Goal: Information Seeking & Learning: Learn about a topic

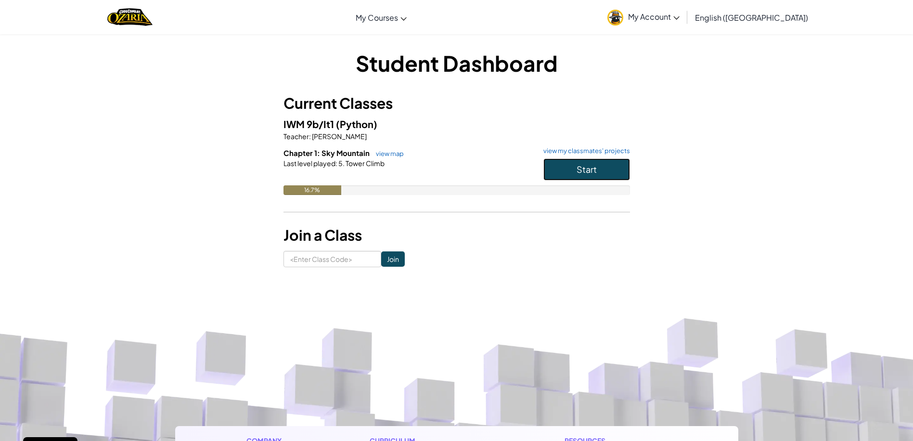
click at [568, 176] on button "Start" at bounding box center [586, 169] width 87 height 22
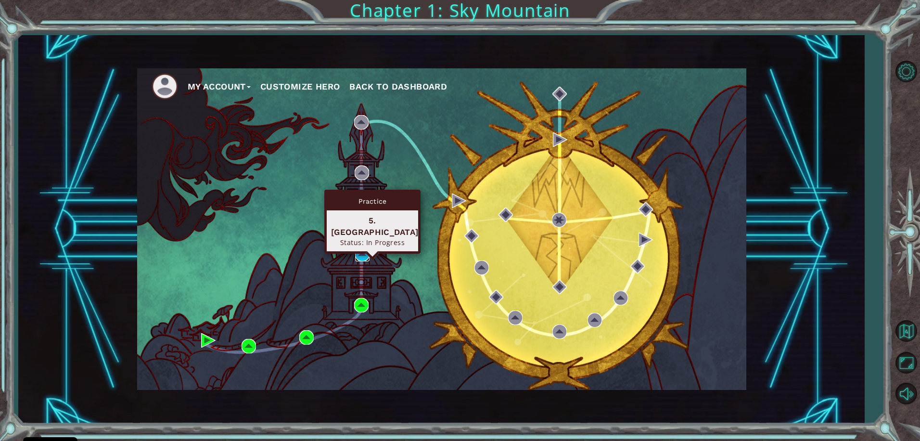
click at [361, 253] on img at bounding box center [362, 254] width 14 height 14
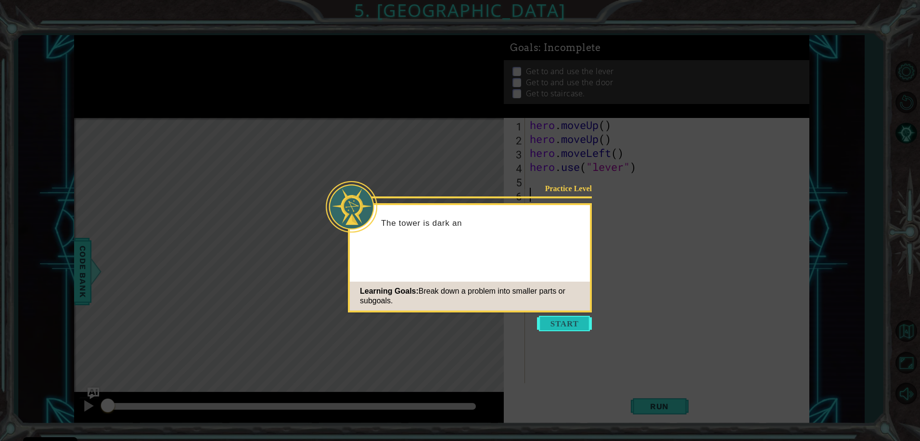
click at [566, 326] on button "Start" at bounding box center [564, 323] width 55 height 15
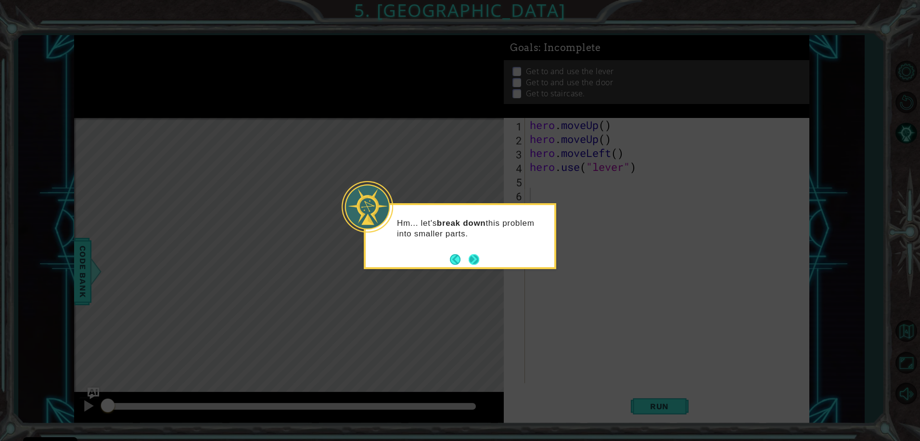
click at [474, 262] on button "Next" at bounding box center [474, 259] width 11 height 11
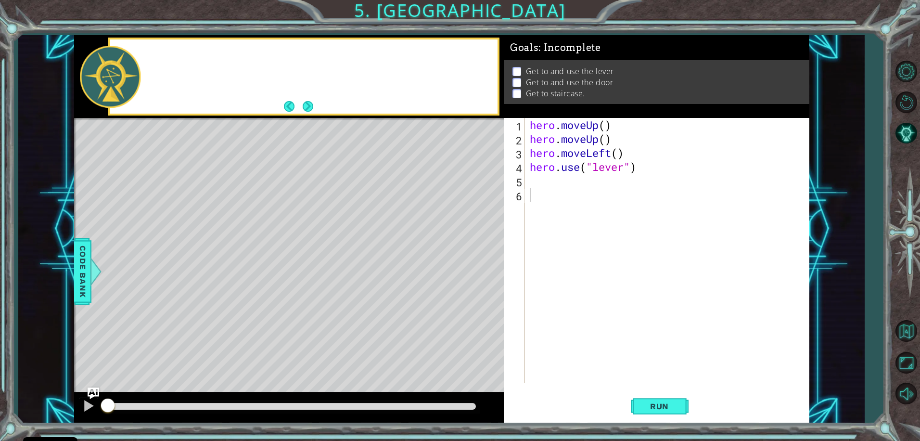
click at [474, 262] on div "Level Map" at bounding box center [296, 259] width 445 height 283
click at [312, 111] on button "Next" at bounding box center [308, 106] width 11 height 11
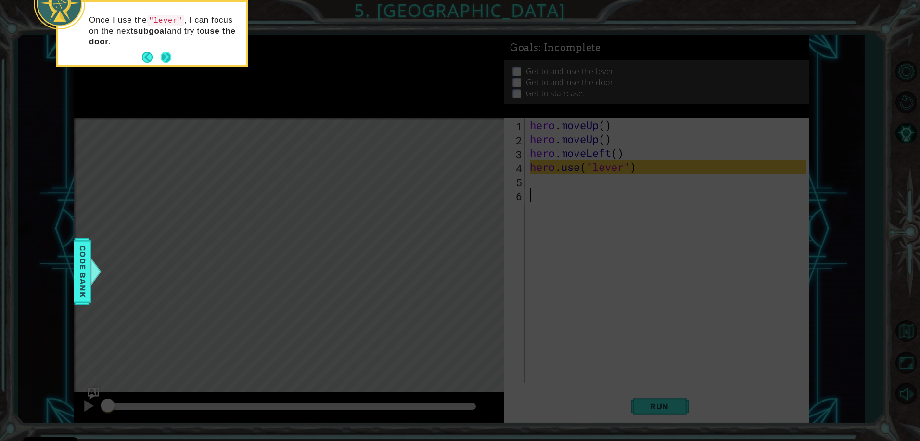
click at [167, 58] on button "Next" at bounding box center [166, 57] width 11 height 11
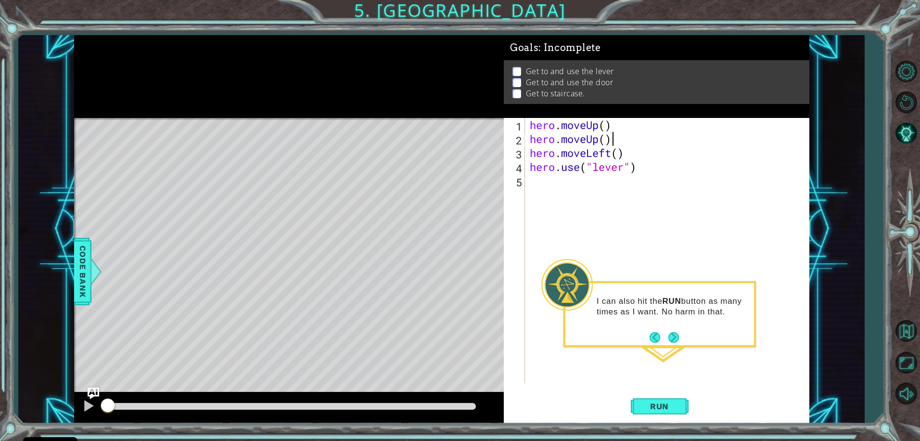
click at [611, 141] on div "hero . moveUp ( ) hero . moveUp ( ) hero . moveLeft ( ) hero . use ( "lever" )" at bounding box center [669, 264] width 283 height 293
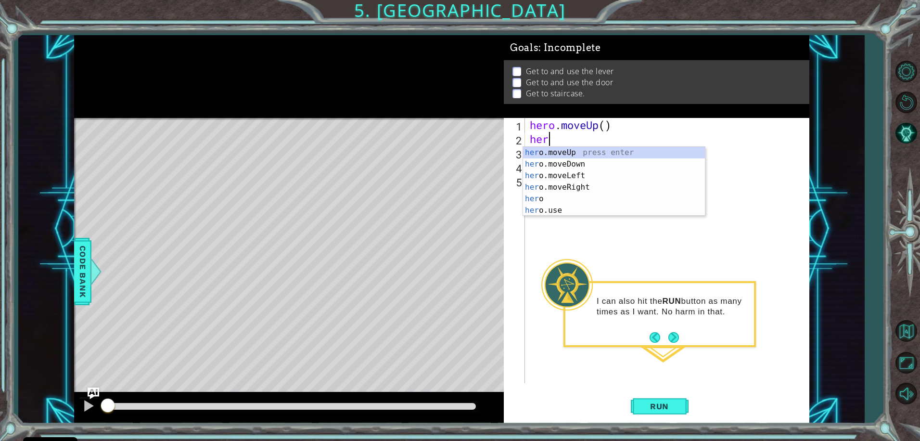
type textarea "h"
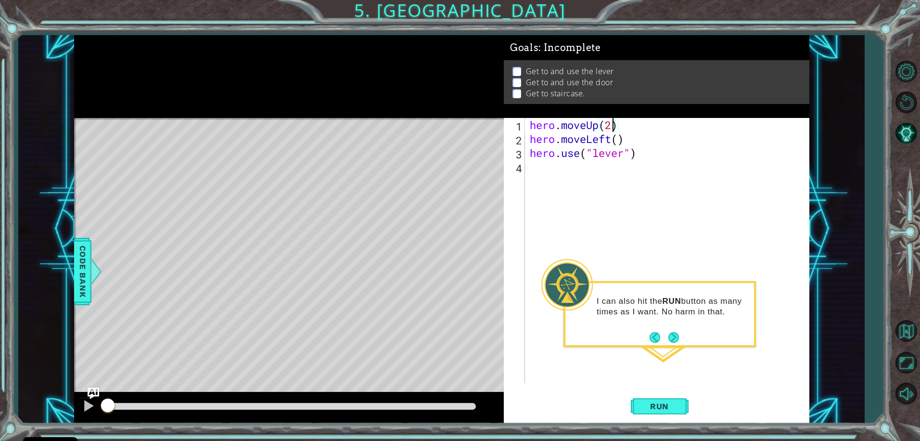
scroll to position [0, 3]
type textarea "hero.moveUp(2)"
click at [668, 399] on button "Run" at bounding box center [660, 406] width 58 height 30
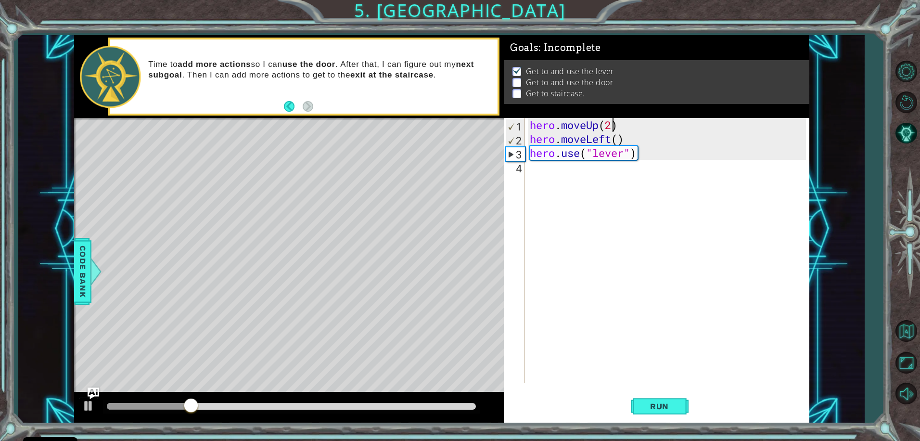
click at [532, 171] on div "hero . moveUp ( 2 ) hero . moveLeft ( ) hero . use ( "lever" )" at bounding box center [669, 264] width 283 height 293
type textarea "j"
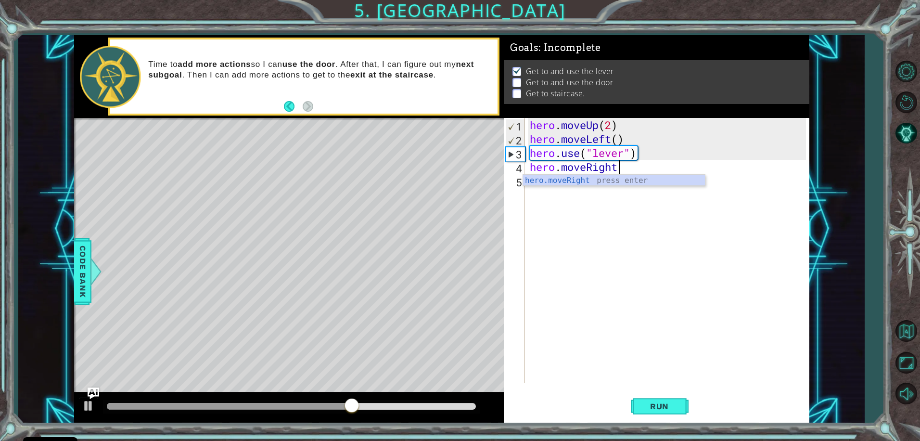
scroll to position [0, 4]
type textarea "hero.moveRight(3)"
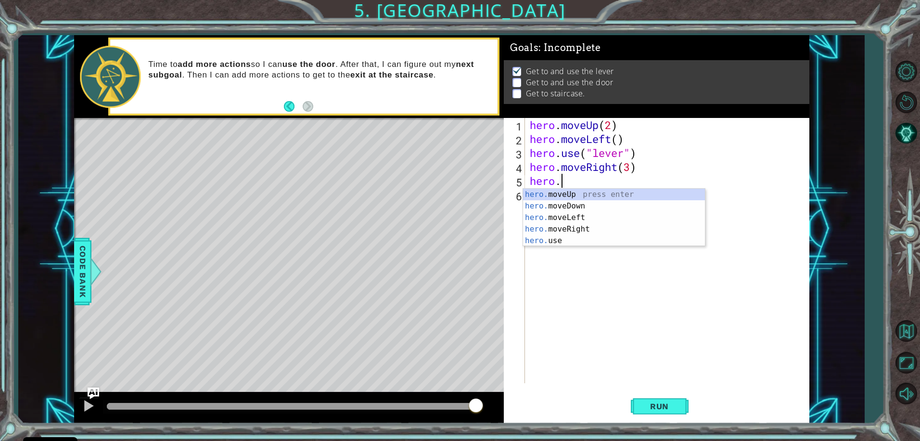
scroll to position [0, 1]
click at [571, 238] on div "hero. moveUp press enter hero. moveDown press enter hero. moveLeft press enter …" at bounding box center [614, 229] width 182 height 81
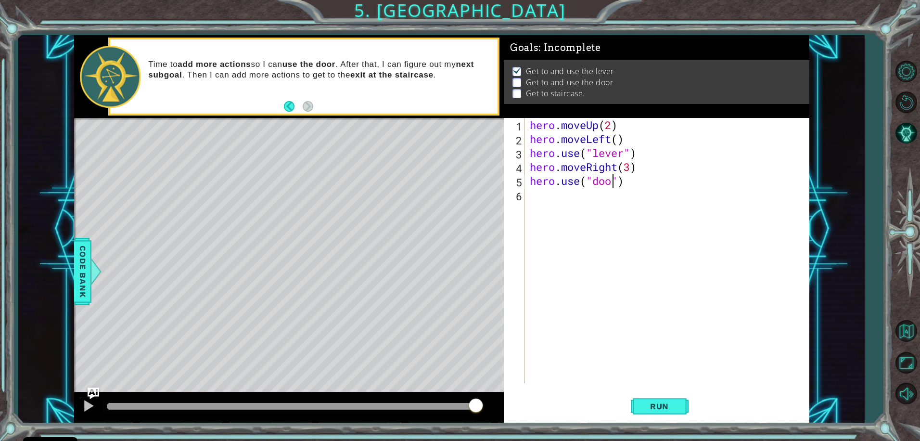
type textarea "hero.use("door")"
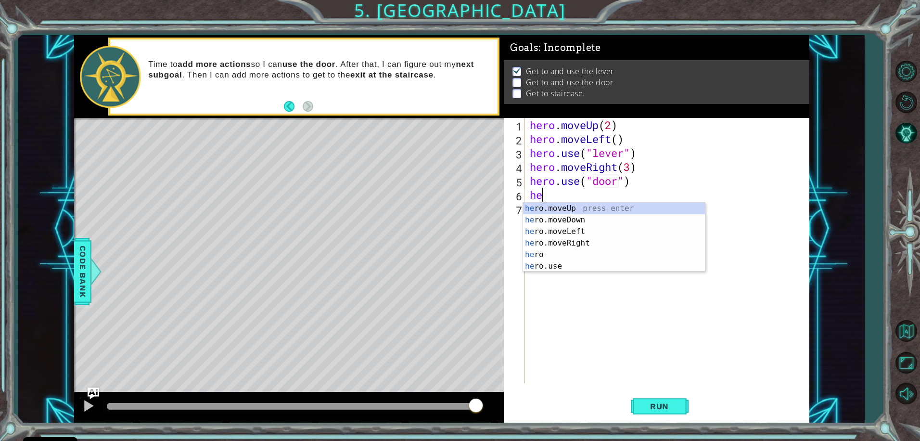
type textarea "hero"
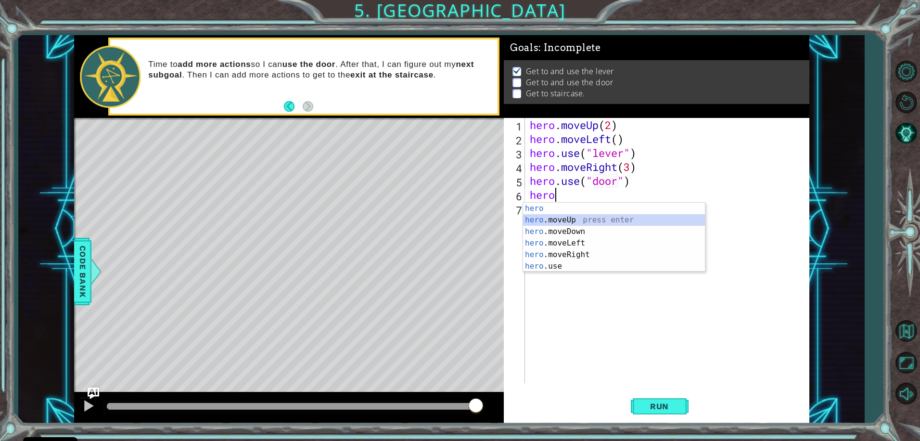
click at [566, 216] on div "hero press enter hero .moveUp press enter hero .moveDown press enter hero .move…" at bounding box center [614, 249] width 182 height 92
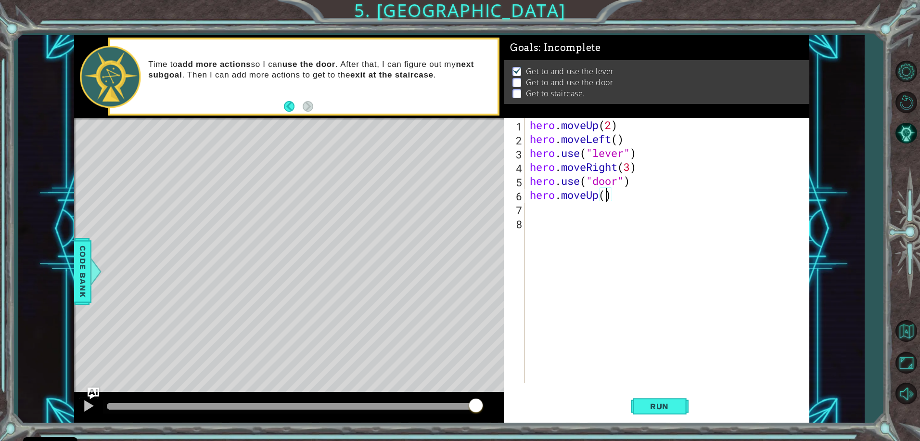
type textarea "hero.moveUp(2)"
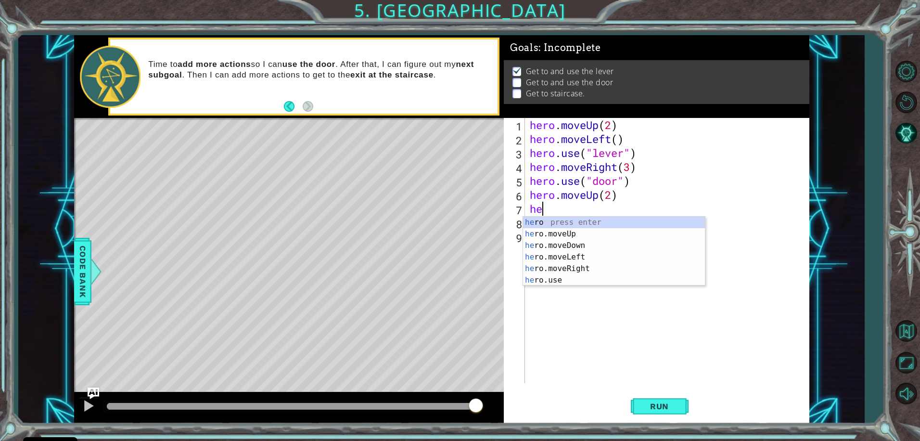
scroll to position [0, 1]
type textarea "hero"
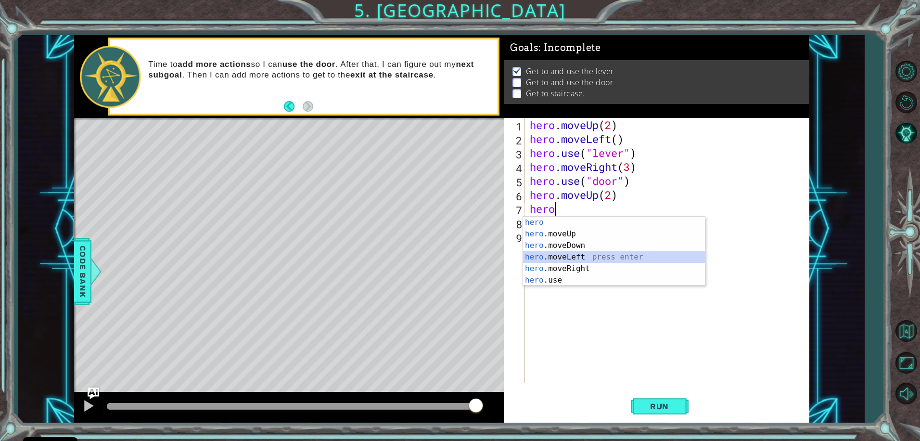
scroll to position [0, 0]
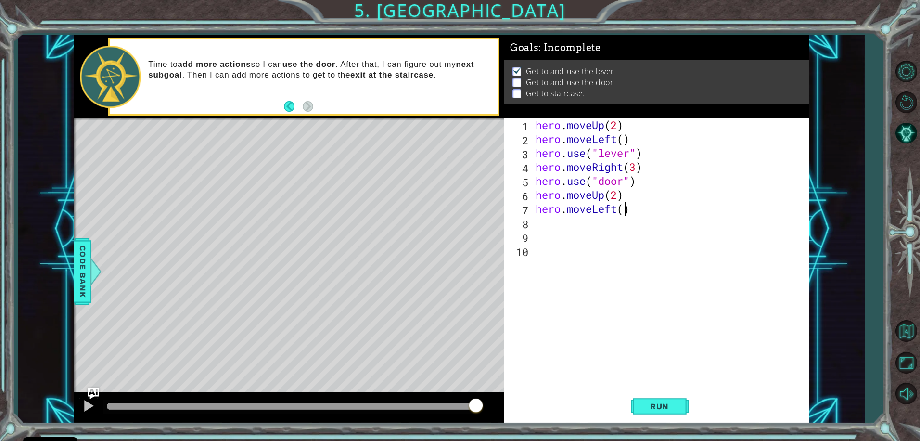
click at [622, 208] on div "hero . moveUp ( 2 ) hero . moveLeft ( ) hero . use ( "lever" ) hero . moveRight…" at bounding box center [672, 264] width 277 height 293
type textarea "hero.moveLeft(4)"
click at [646, 400] on button "Run" at bounding box center [660, 406] width 58 height 30
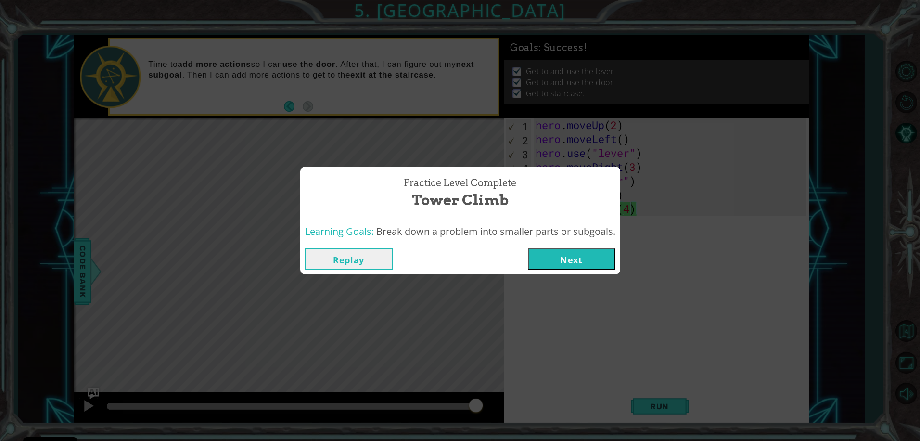
click at [573, 255] on button "Next" at bounding box center [572, 259] width 88 height 22
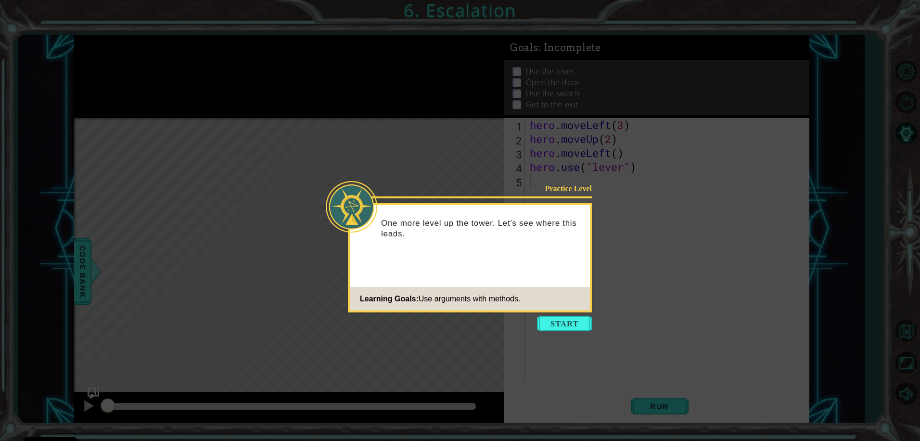
click at [555, 332] on icon at bounding box center [460, 220] width 920 height 441
click at [557, 329] on button "Start" at bounding box center [564, 323] width 55 height 15
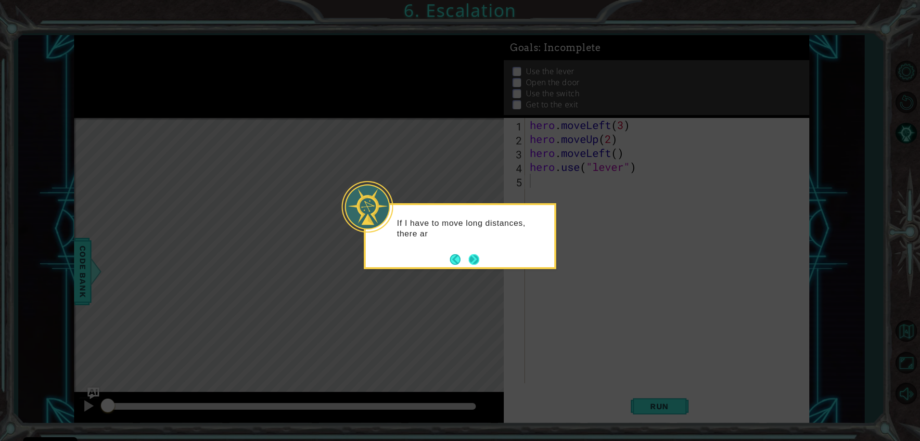
click at [472, 256] on button "Next" at bounding box center [474, 259] width 11 height 11
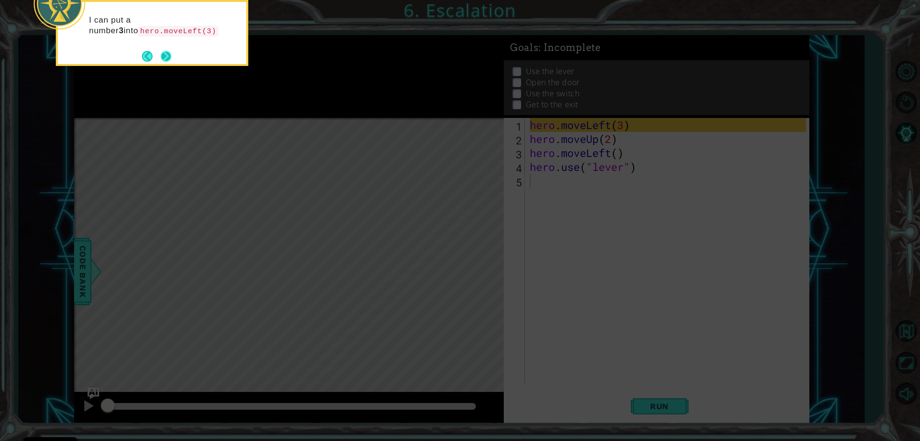
click at [167, 54] on button "Next" at bounding box center [166, 56] width 11 height 11
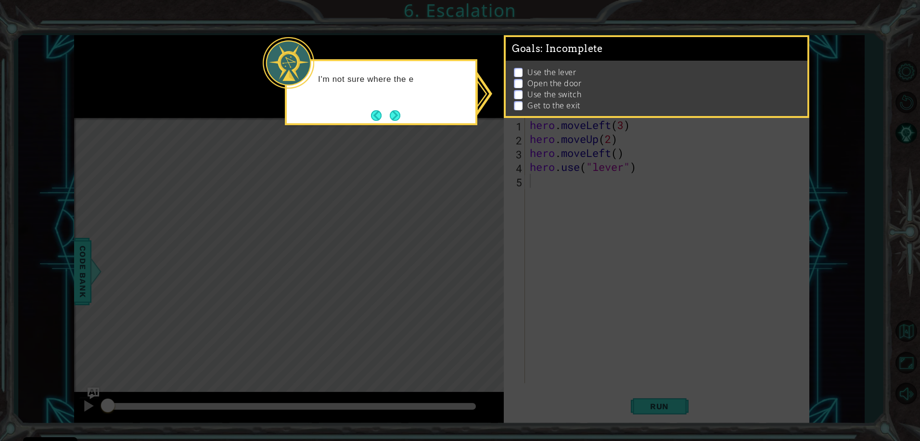
click at [390, 118] on button "Next" at bounding box center [395, 115] width 11 height 11
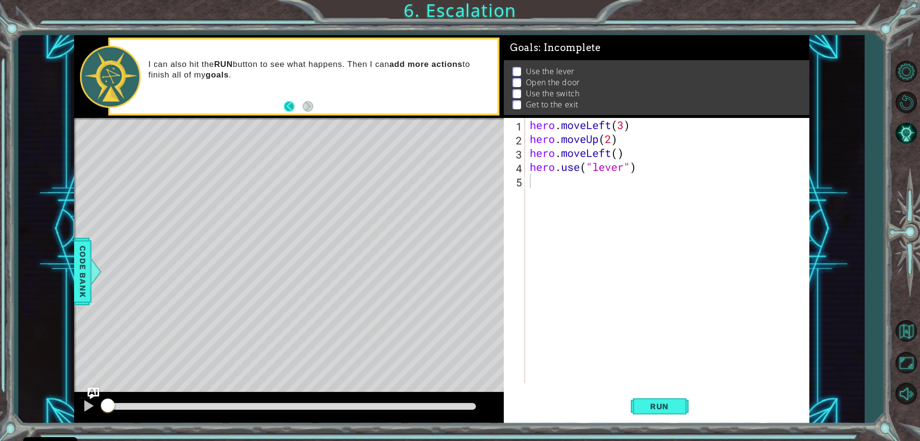
click at [288, 109] on button "Back" at bounding box center [293, 106] width 19 height 11
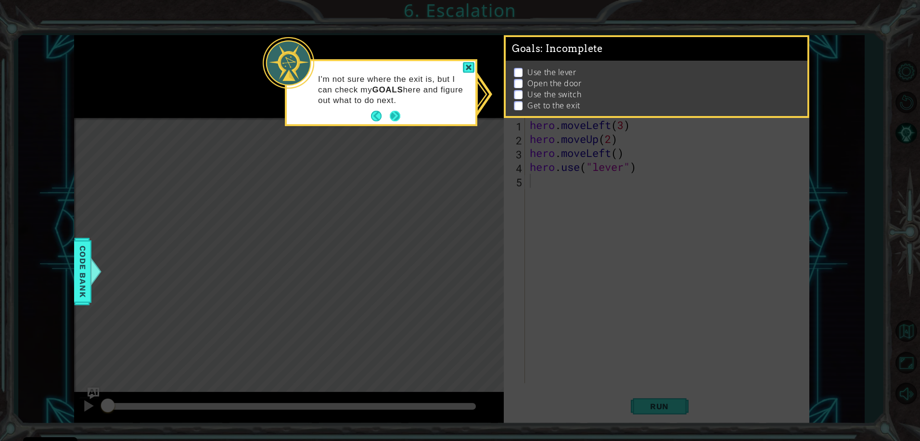
click at [395, 113] on button "Next" at bounding box center [395, 116] width 11 height 11
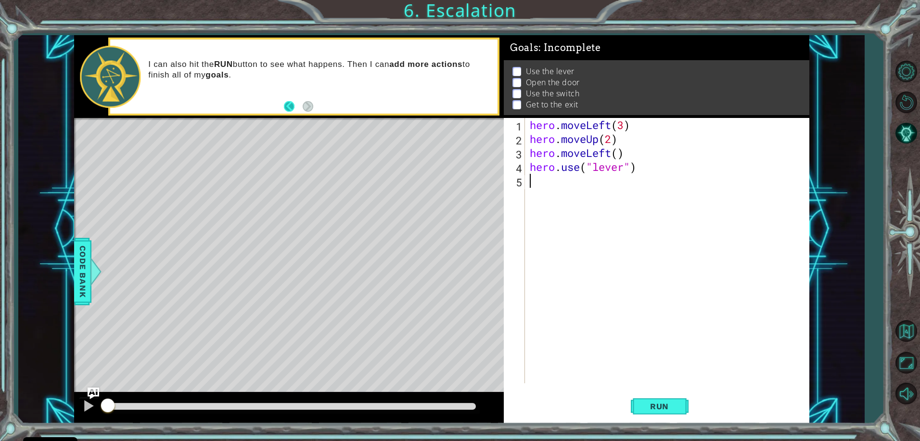
click at [292, 106] on button "Back" at bounding box center [293, 106] width 19 height 11
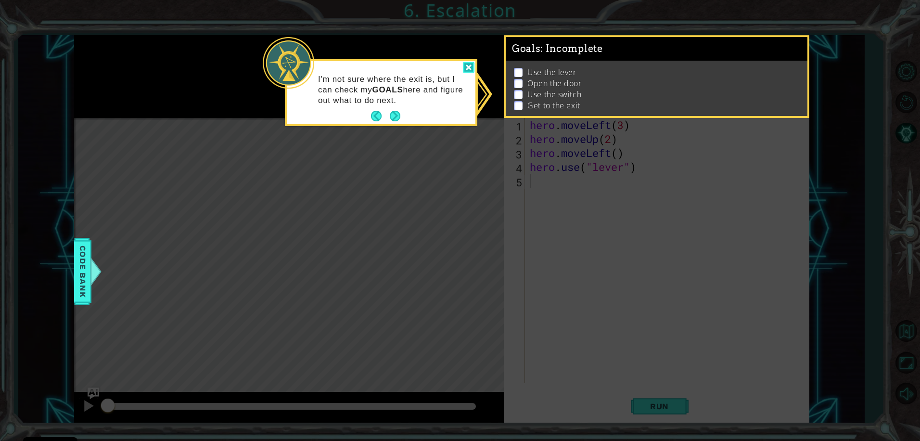
click at [465, 69] on div at bounding box center [469, 67] width 12 height 11
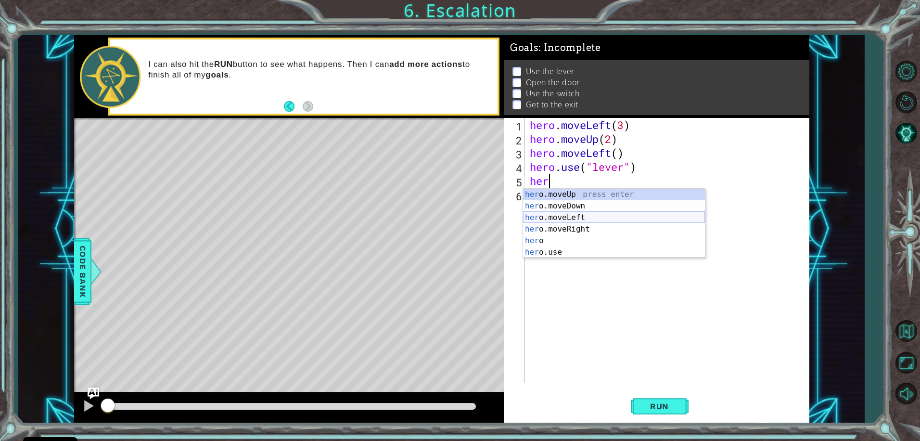
click at [579, 213] on div "her o.moveUp press enter her o.moveDown press enter her o.moveLeft press enter …" at bounding box center [614, 235] width 182 height 92
type textarea "hero.moveLeft(1)"
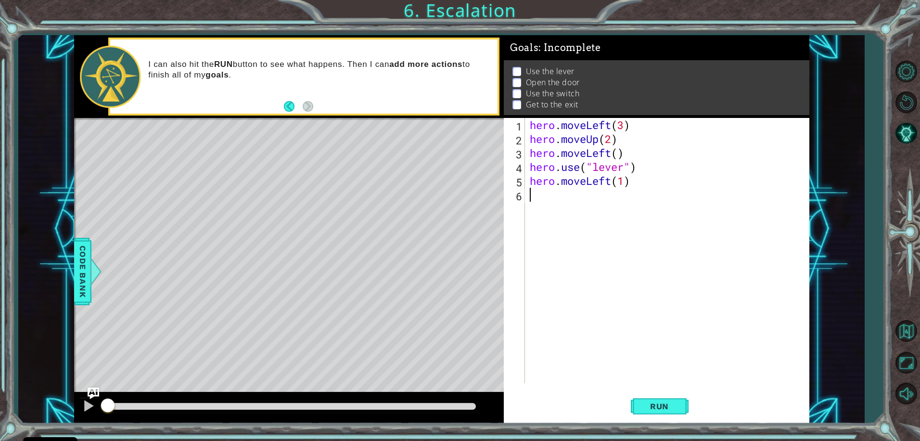
click at [637, 189] on div "hero . moveLeft ( 3 ) hero . moveUp ( 2 ) hero . moveLeft ( ) hero . use ( "lev…" at bounding box center [669, 264] width 283 height 293
type textarea "e"
click at [663, 407] on span "Run" at bounding box center [659, 406] width 38 height 10
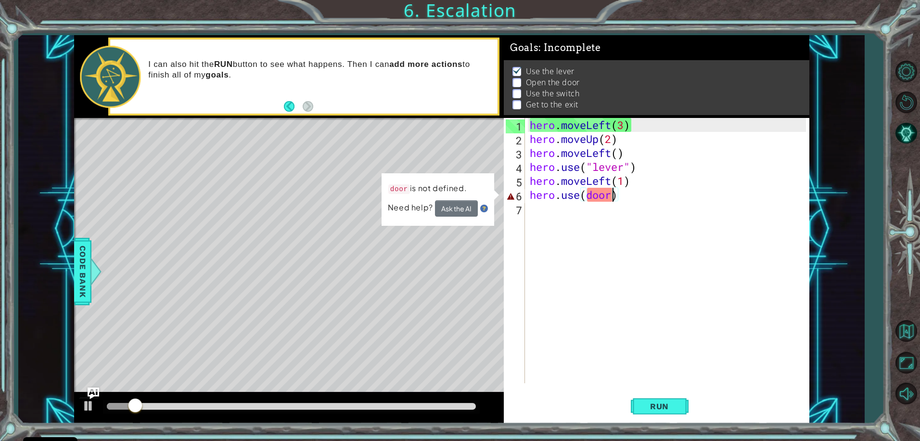
scroll to position [0, 4]
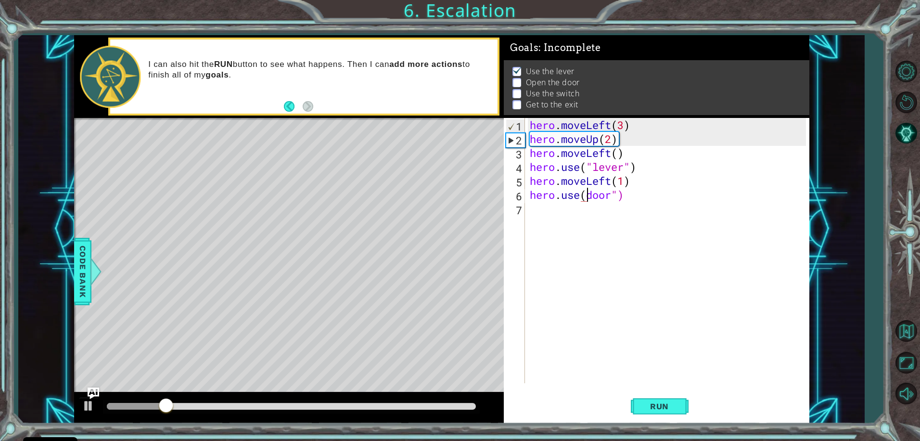
type textarea "hero.use("door")"
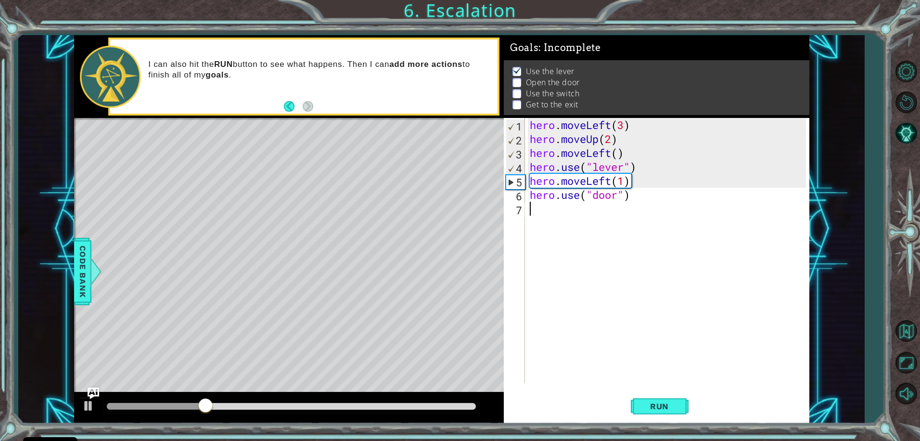
click at [613, 327] on div "hero . moveLeft ( 3 ) hero . moveUp ( 2 ) hero . moveLeft ( ) hero . use ( "lev…" at bounding box center [669, 264] width 283 height 293
click at [654, 409] on span "Run" at bounding box center [659, 406] width 38 height 10
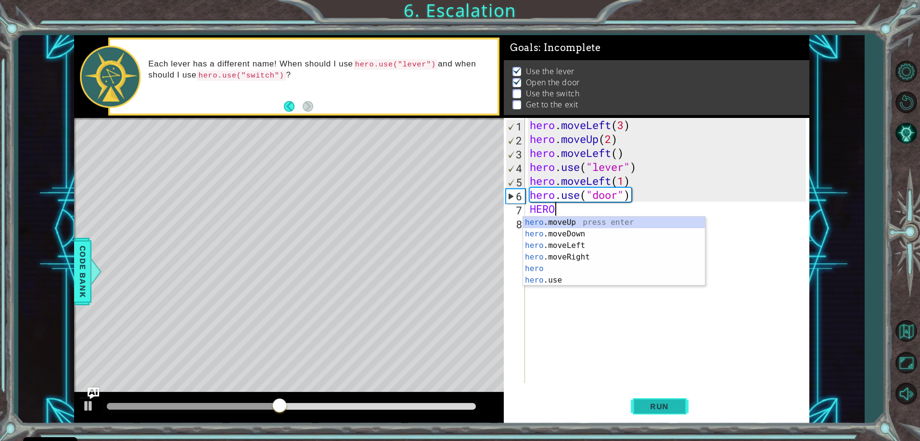
scroll to position [0, 0]
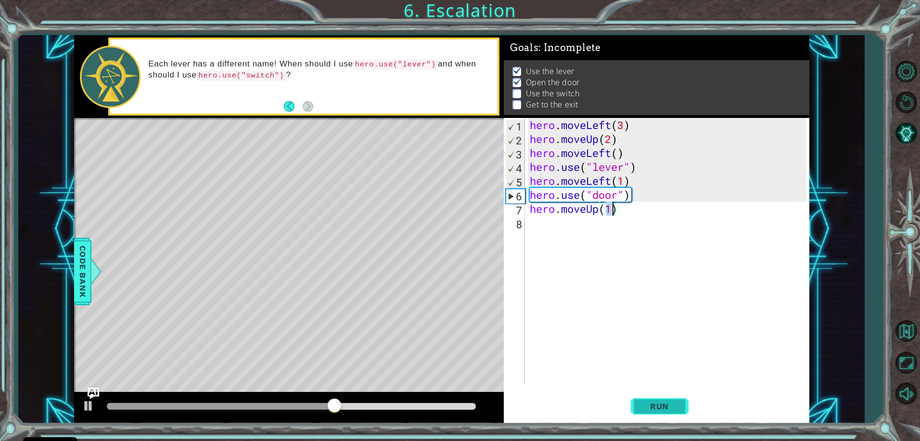
type textarea "hero.moveUp(2)"
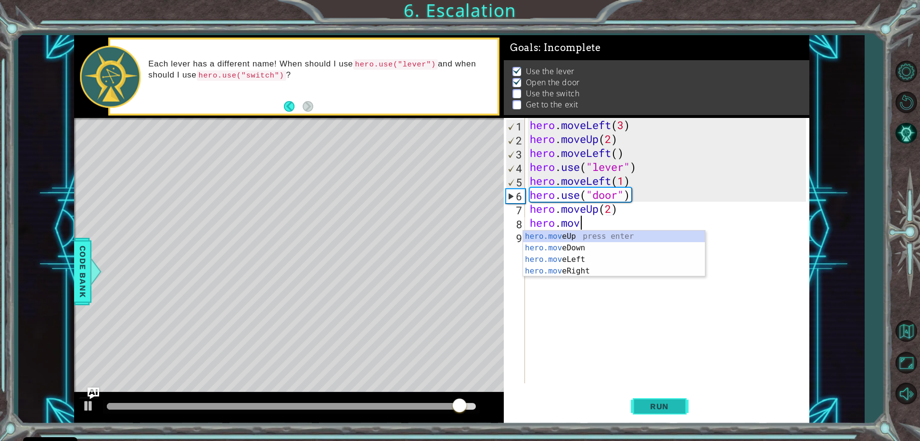
scroll to position [0, 2]
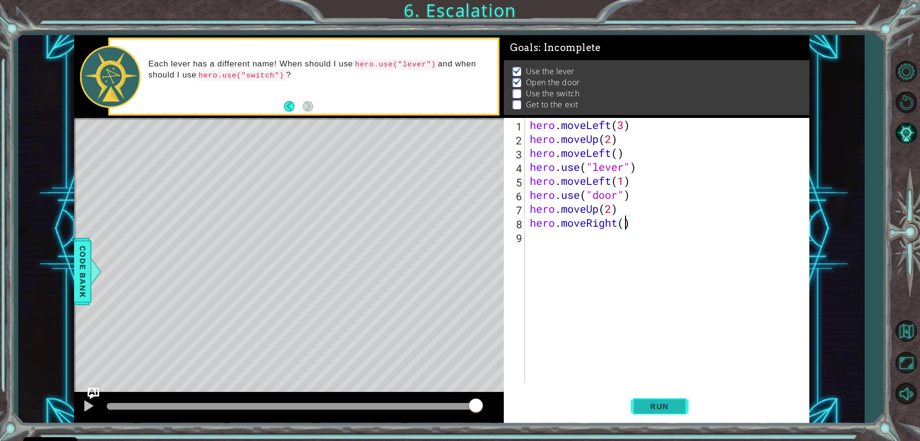
type textarea "hero.moveRight(3)"
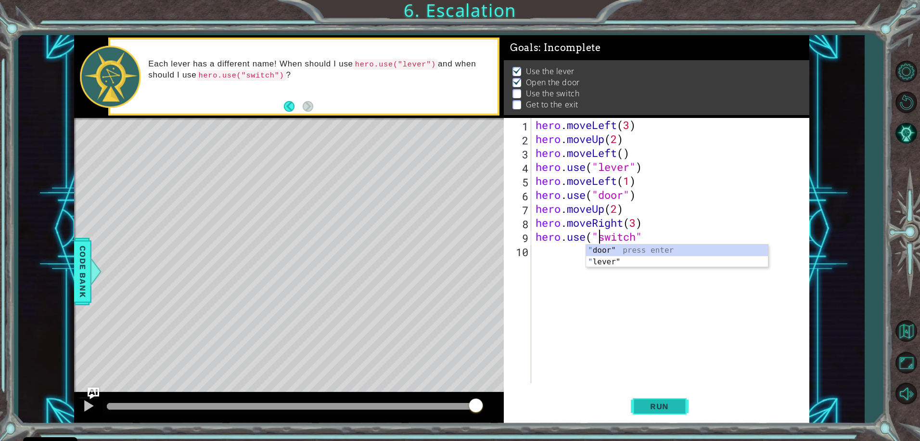
scroll to position [0, 3]
type textarea "hero.use("switch")"
click at [654, 409] on span "Run" at bounding box center [659, 406] width 38 height 10
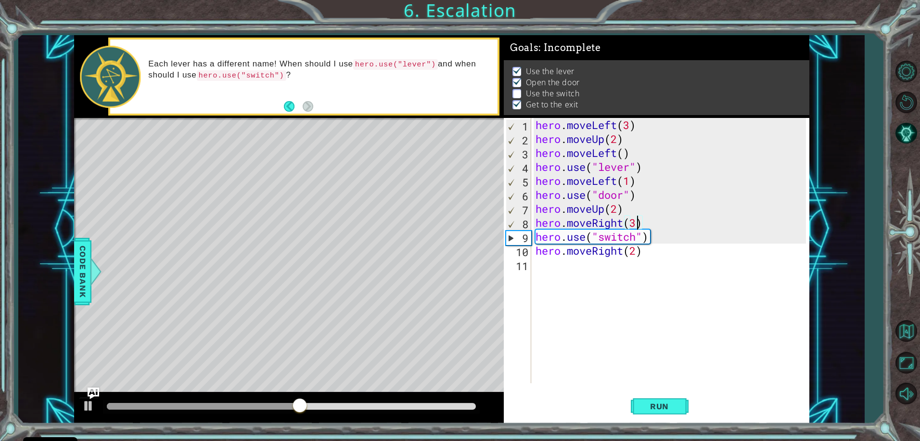
click at [635, 224] on div "hero . moveLeft ( 3 ) hero . moveUp ( 2 ) hero . moveLeft ( ) hero . use ( "lev…" at bounding box center [672, 264] width 277 height 293
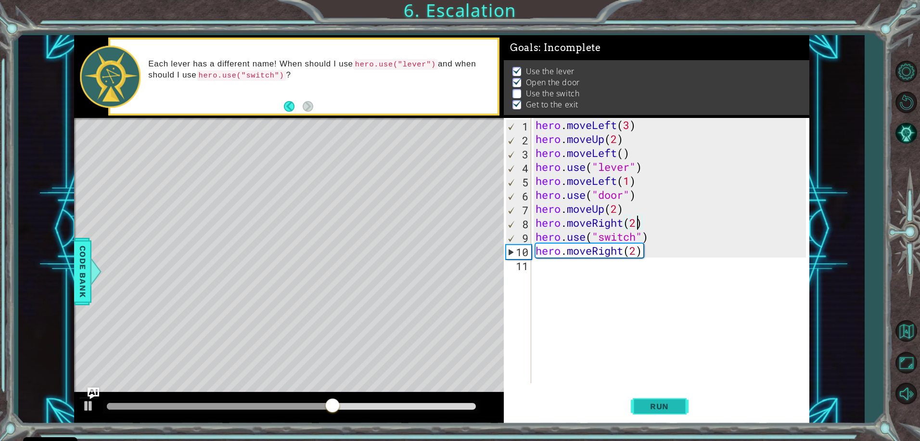
type textarea "hero.moveRight(2)"
click at [633, 404] on button "Run" at bounding box center [660, 406] width 58 height 30
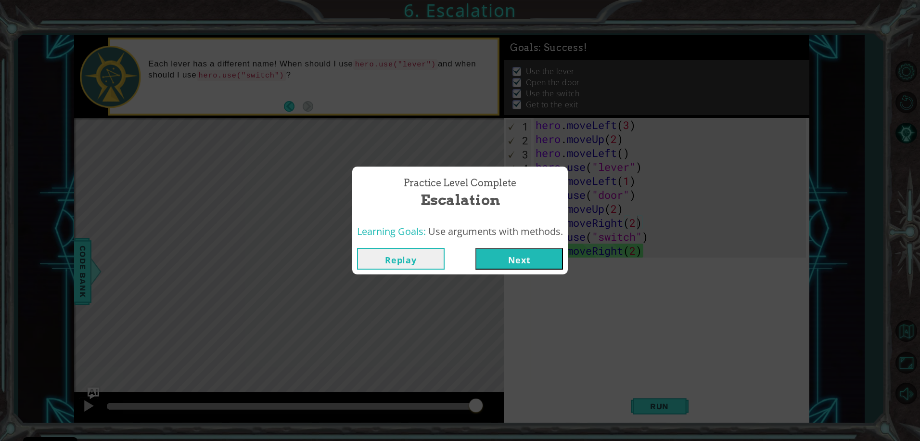
click at [534, 260] on button "Next" at bounding box center [519, 259] width 88 height 22
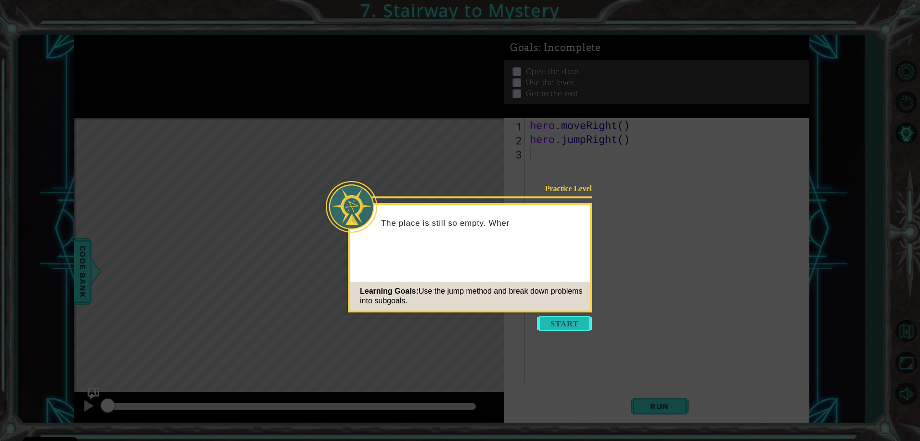
click at [551, 331] on button "Start" at bounding box center [564, 323] width 55 height 15
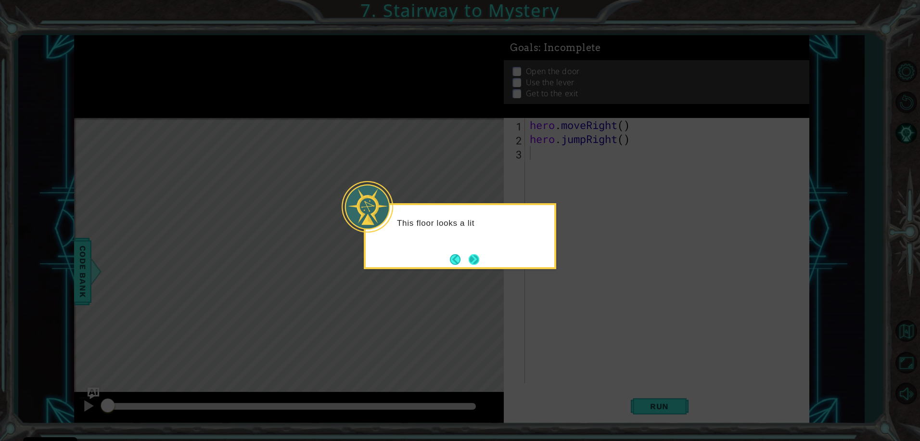
click at [472, 257] on button "Next" at bounding box center [474, 259] width 11 height 11
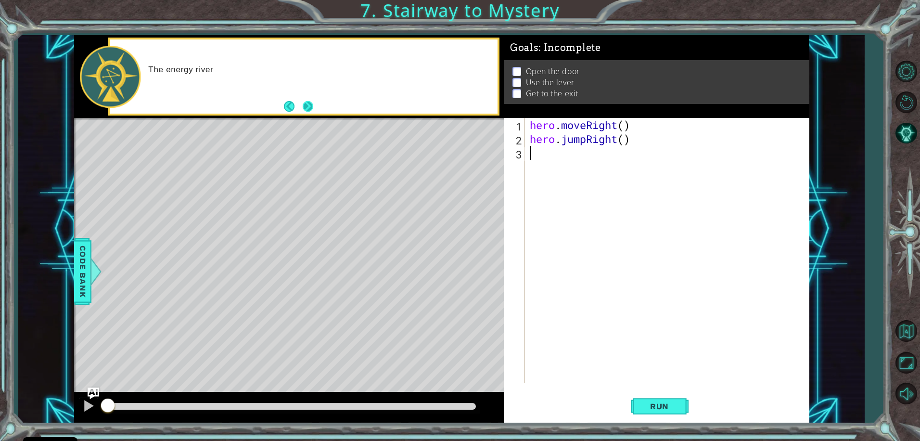
click at [306, 106] on button "Next" at bounding box center [308, 106] width 11 height 11
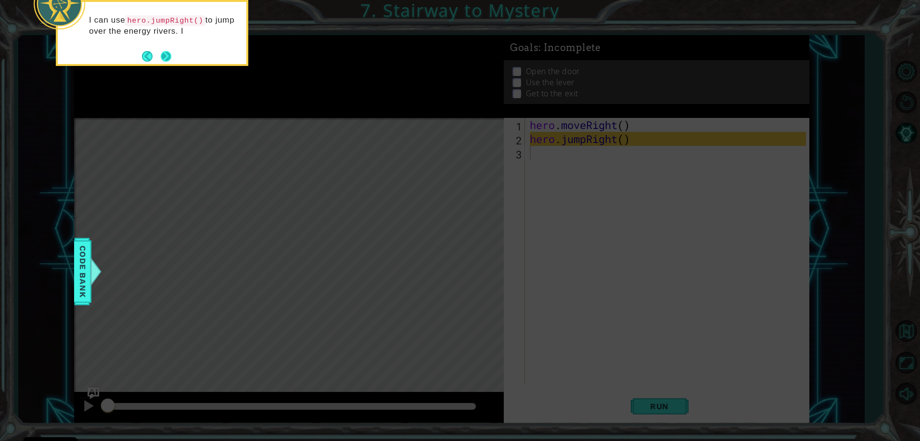
click at [165, 51] on button "Next" at bounding box center [166, 56] width 11 height 11
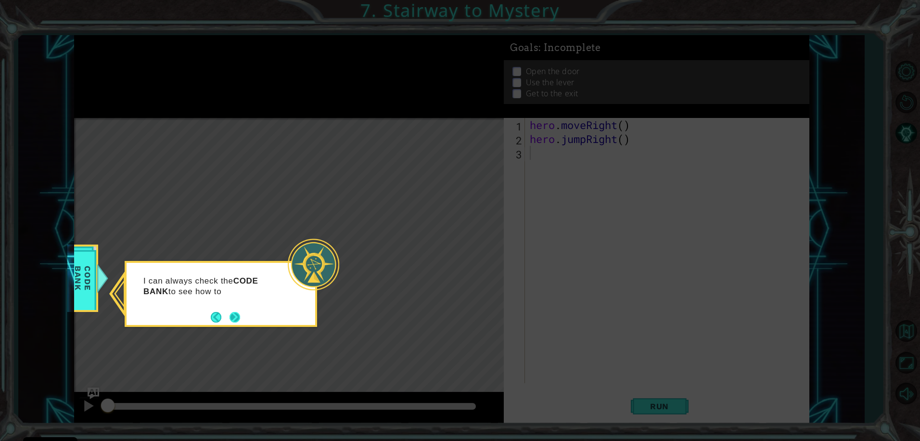
click at [231, 317] on button "Next" at bounding box center [235, 317] width 11 height 11
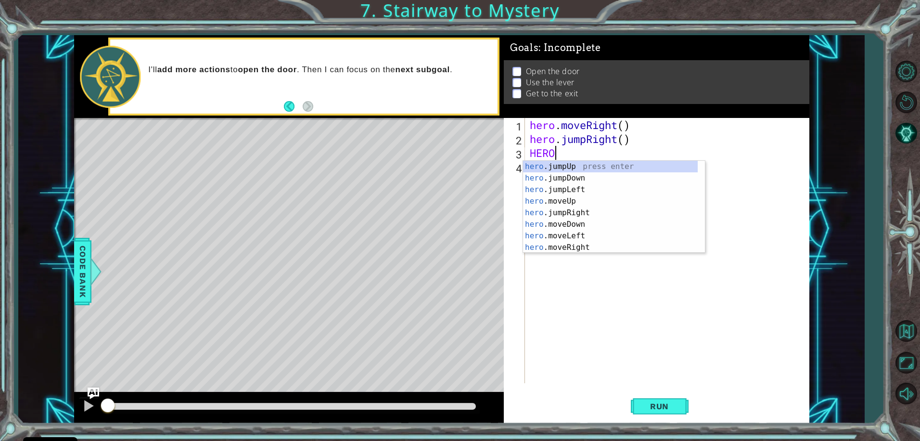
scroll to position [0, 0]
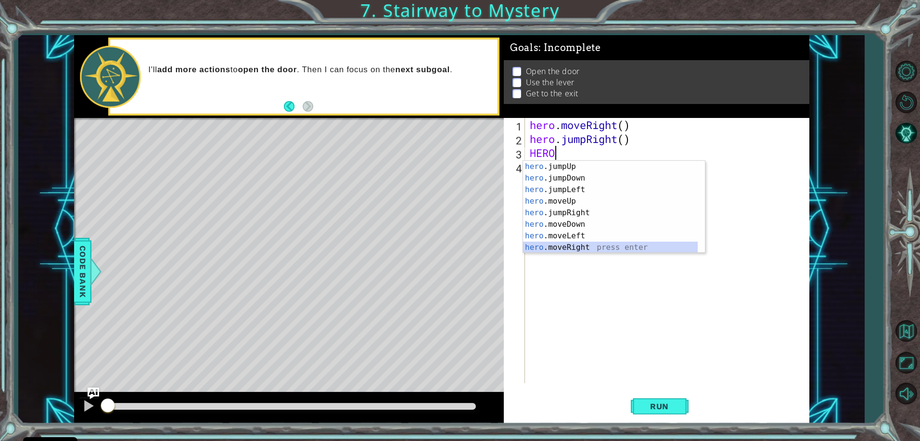
click at [571, 250] on div "hero .jumpUp press enter hero .jumpDown press enter hero .jumpLeft press enter …" at bounding box center [610, 218] width 175 height 115
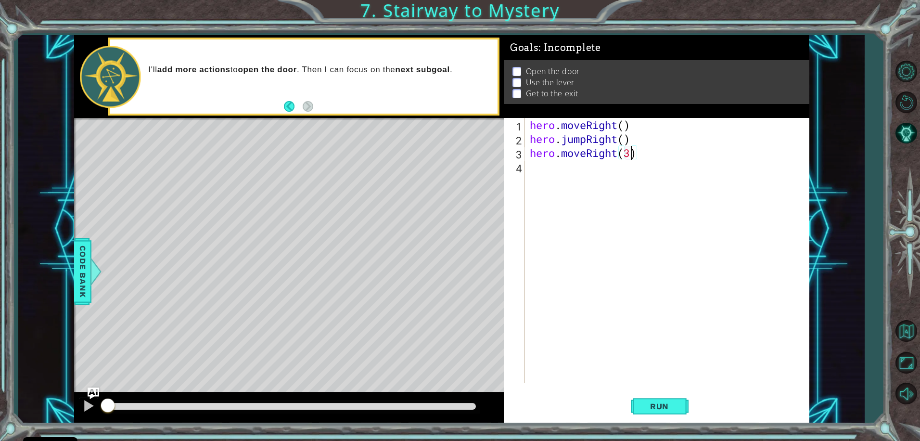
scroll to position [0, 4]
type textarea "hero.moveRight(2)"
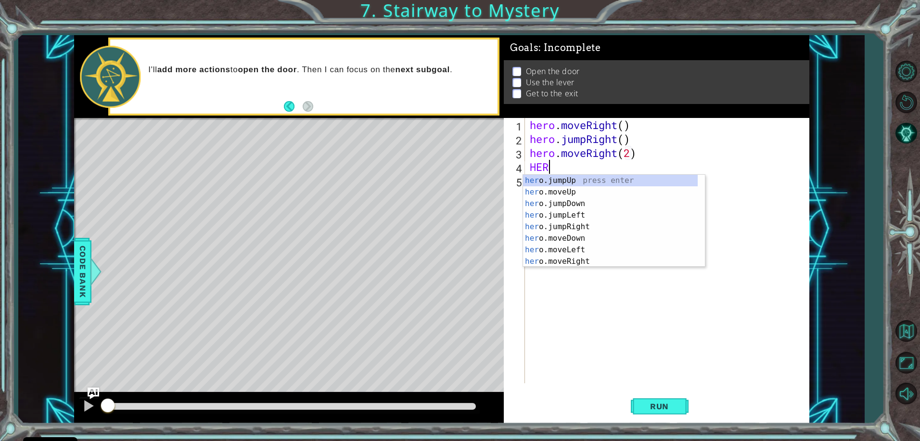
scroll to position [0, 0]
click at [573, 246] on div "hero .jumpUp press enter hero .jumpDown press enter hero .jumpLeft press enter …" at bounding box center [610, 232] width 175 height 115
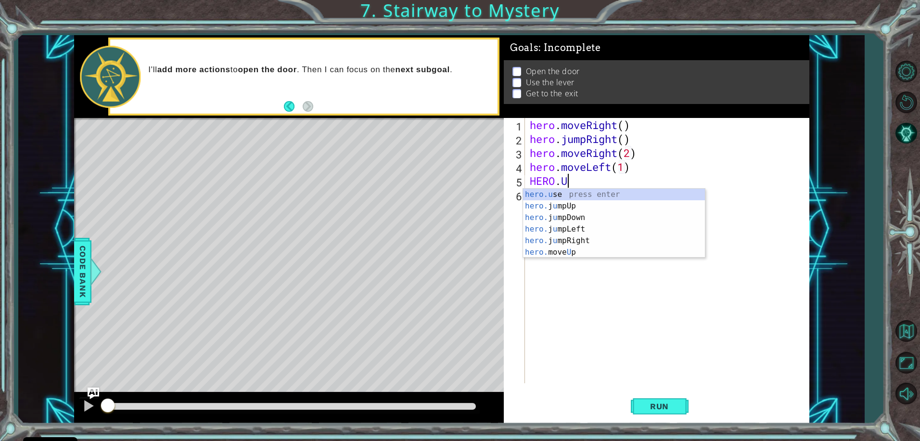
scroll to position [0, 6]
click at [580, 192] on div "[DOMAIN_NAME] e press enter" at bounding box center [614, 206] width 182 height 35
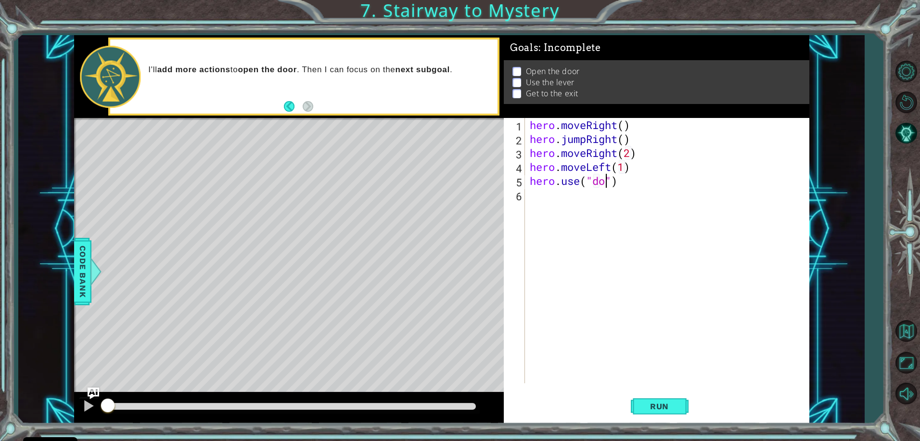
type textarea "hero.use("door")"
type textarea "j"
type textarea "hero.moveUp(2)"
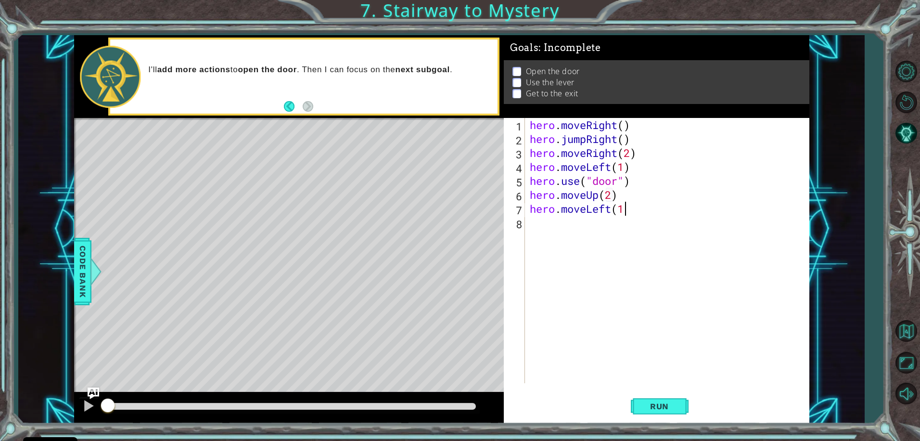
type textarea "hero.moveLeft(1)"
click at [678, 408] on span "Run" at bounding box center [659, 406] width 38 height 10
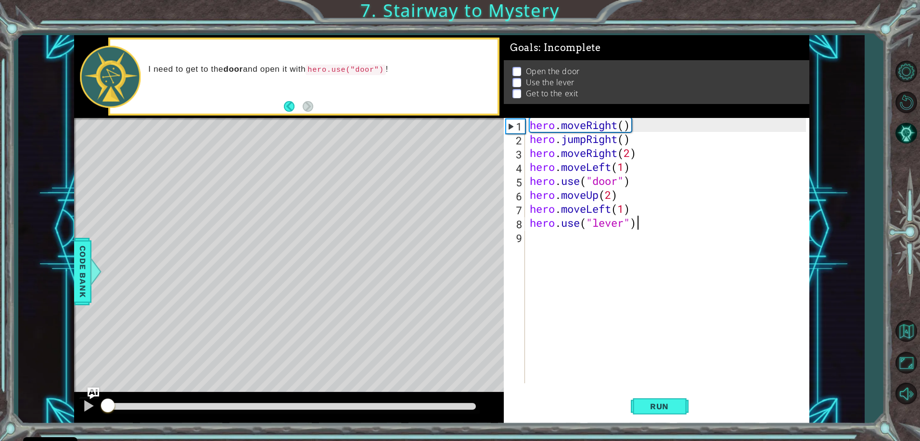
drag, startPoint x: 275, startPoint y: 409, endPoint x: 45, endPoint y: 372, distance: 233.0
click at [45, 372] on div "1 ההההההההההההההההההההההההההההההההההההההההההההההההההההההההההההההההההההההההההההה…" at bounding box center [441, 229] width 846 height 388
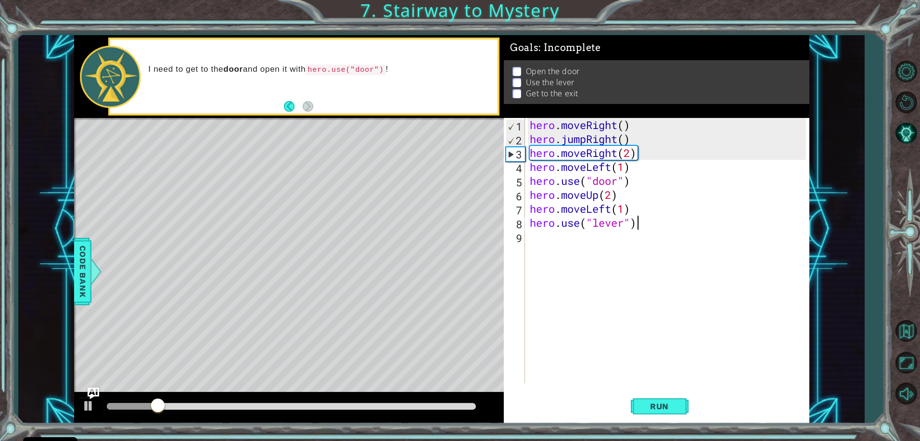
click at [629, 153] on div "hero . moveRight ( ) hero . jumpRight ( ) hero . moveRight ( 2 ) hero . moveLef…" at bounding box center [669, 264] width 283 height 293
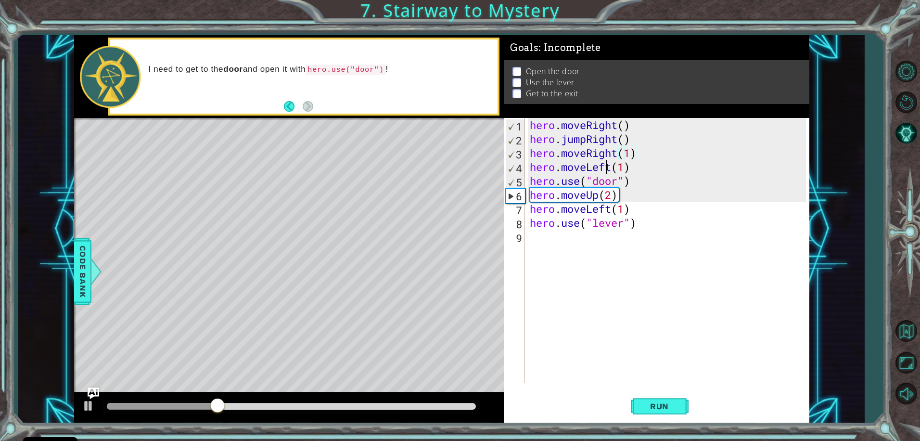
click at [609, 168] on div "hero . moveRight ( ) hero . jumpRight ( ) hero . moveRight ( 1 ) hero . moveLef…" at bounding box center [669, 264] width 283 height 293
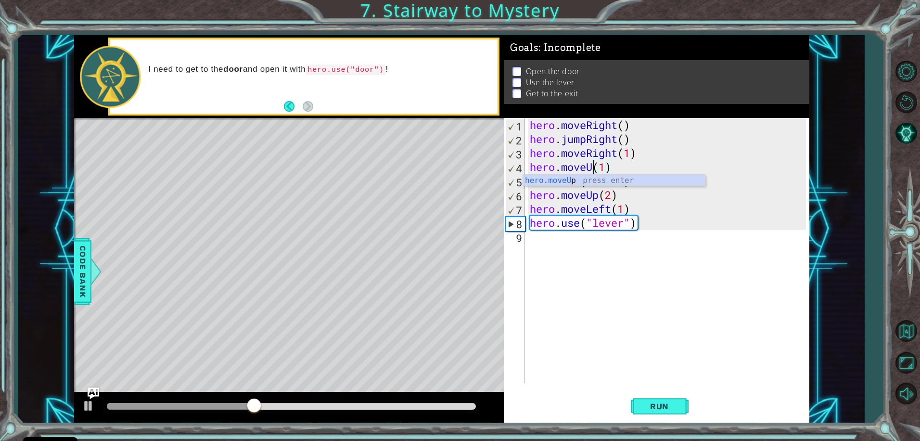
scroll to position [0, 3]
click at [643, 179] on div "hero . moveRight ( ) hero . jumpRight ( ) hero . moveRight ( 1 ) hero . moveUp …" at bounding box center [669, 264] width 283 height 293
click at [634, 165] on div "hero . moveRight ( ) hero . jumpRight ( ) hero . moveRight ( 1 ) hero . moveUp …" at bounding box center [669, 264] width 283 height 293
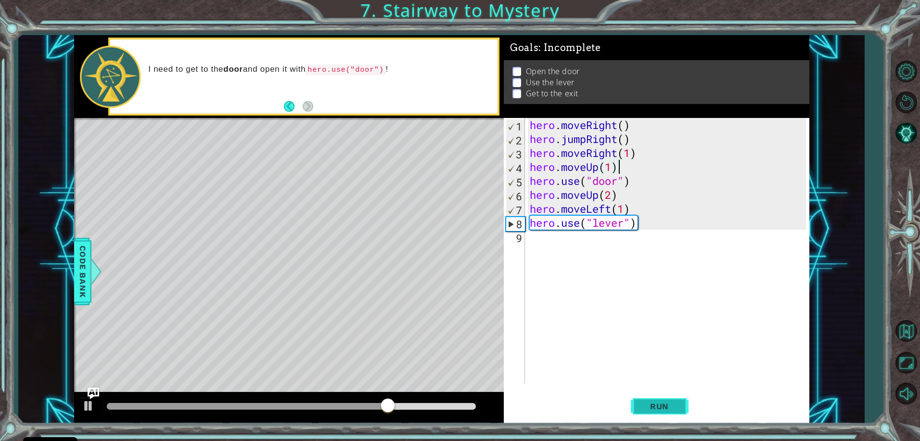
click at [645, 408] on span "Run" at bounding box center [659, 406] width 38 height 10
click at [642, 224] on div "hero . moveRight ( ) hero . jumpRight ( ) hero . moveRight ( 1 ) hero . moveUp …" at bounding box center [669, 264] width 283 height 293
type textarea "hero.use("lever")"
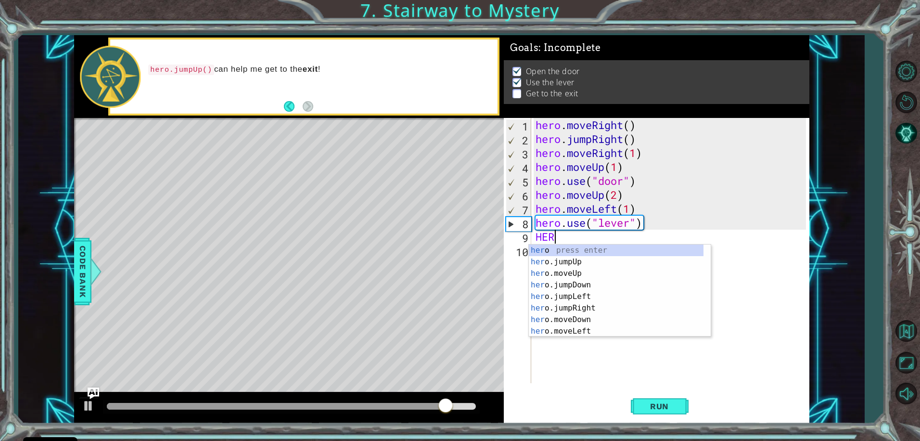
scroll to position [0, 0]
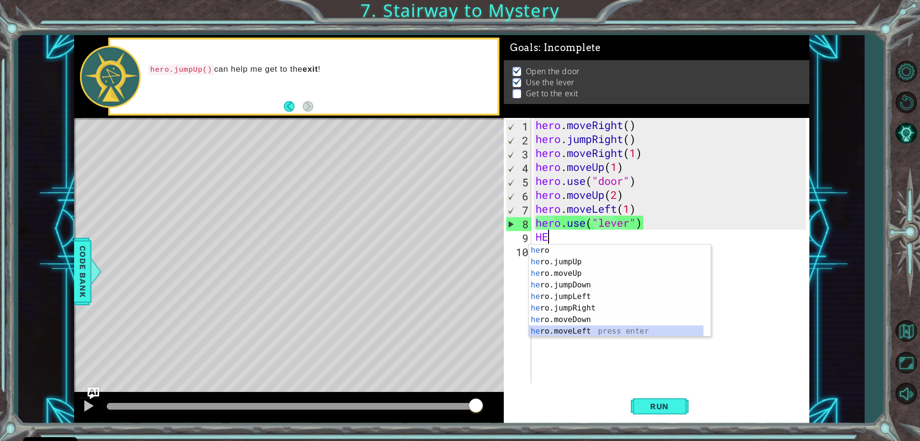
click at [568, 328] on div "he ro press enter he ro.jumpUp press enter he ro.moveUp press enter he ro.jumpD…" at bounding box center [616, 301] width 175 height 115
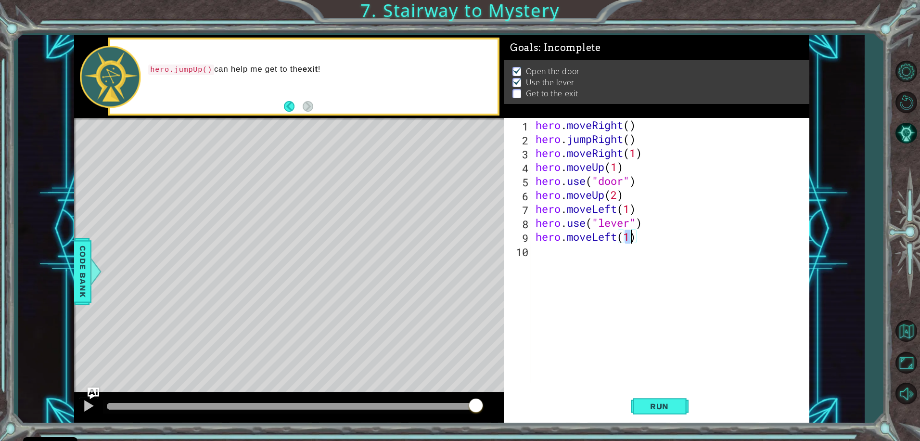
type textarea "hero.moveLeft(2)"
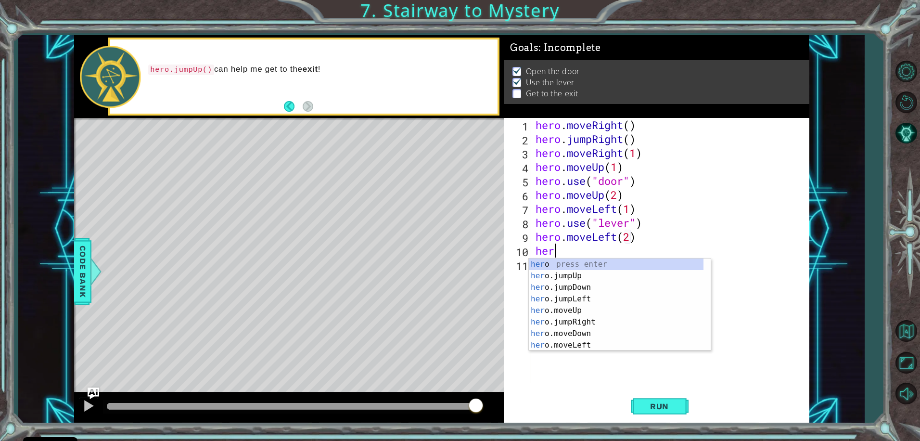
type textarea "hero"
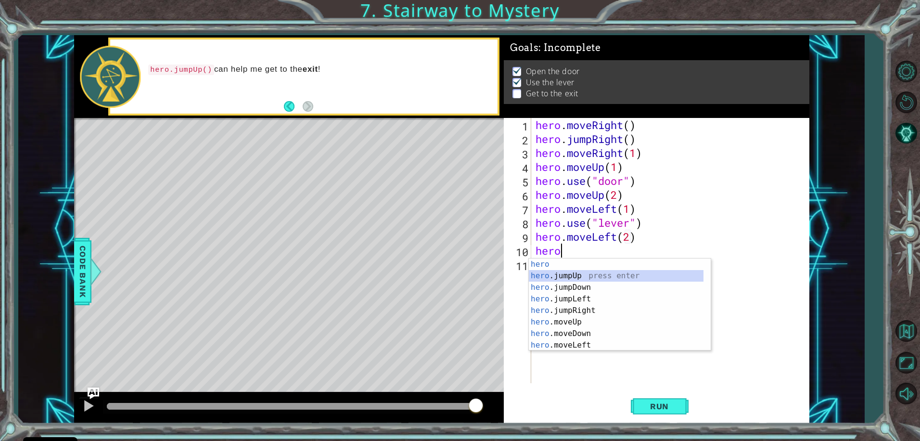
click at [567, 276] on div "hero press enter hero .jumpUp press enter hero .jumpDown press enter hero .jump…" at bounding box center [616, 315] width 175 height 115
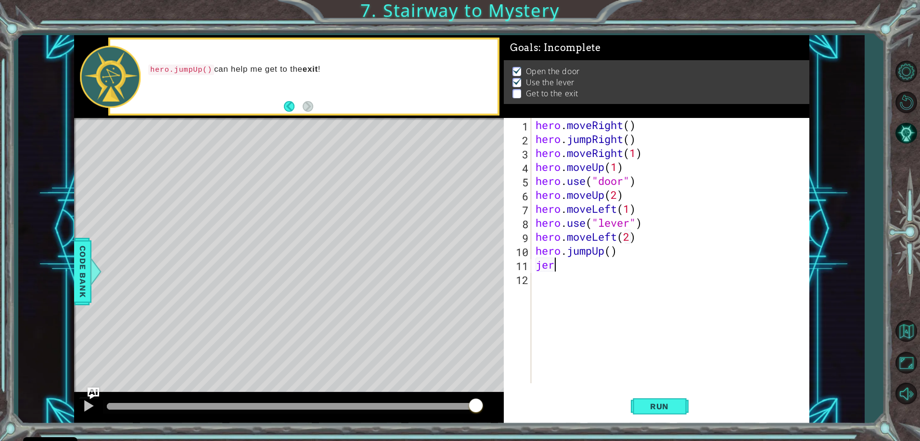
scroll to position [0, 0]
type textarea "j"
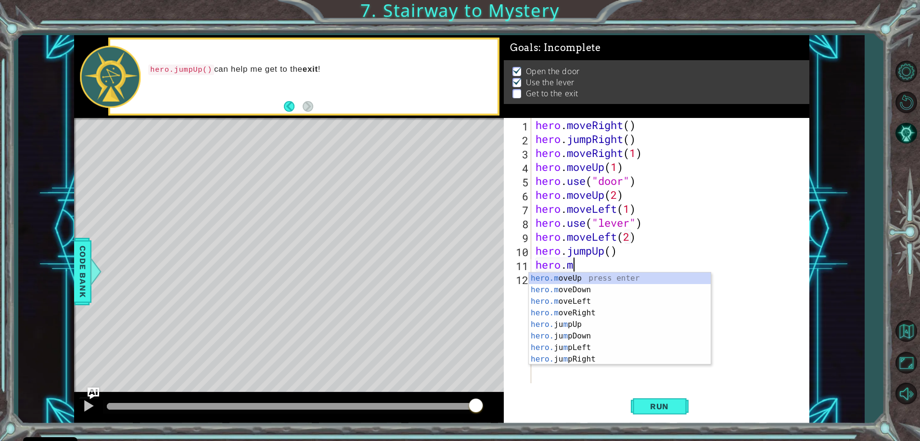
scroll to position [0, 1]
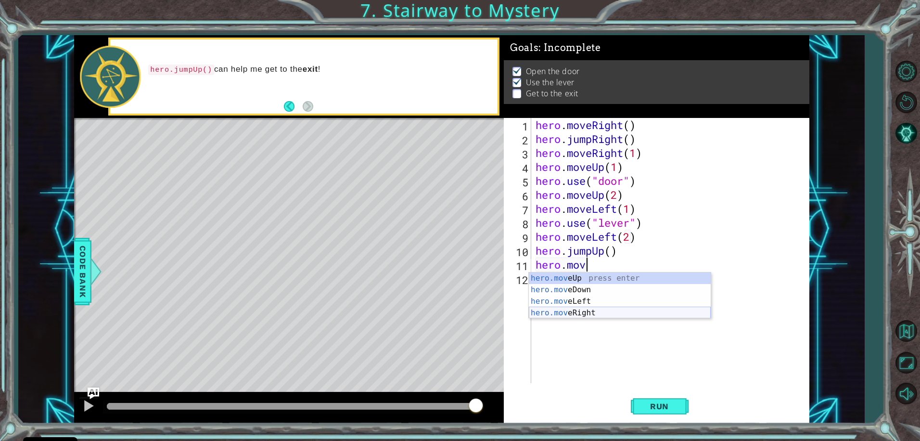
click at [576, 308] on div "hero.mov eUp press enter hero.mov eDown press enter hero.mov eLeft press enter …" at bounding box center [620, 306] width 182 height 69
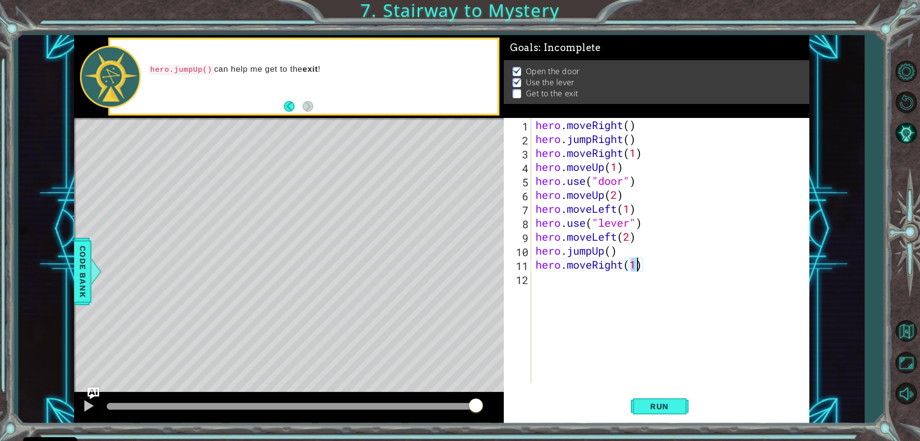
scroll to position [0, 4]
type textarea "hero.moveRight(2)"
click at [633, 405] on button "Run" at bounding box center [660, 406] width 58 height 30
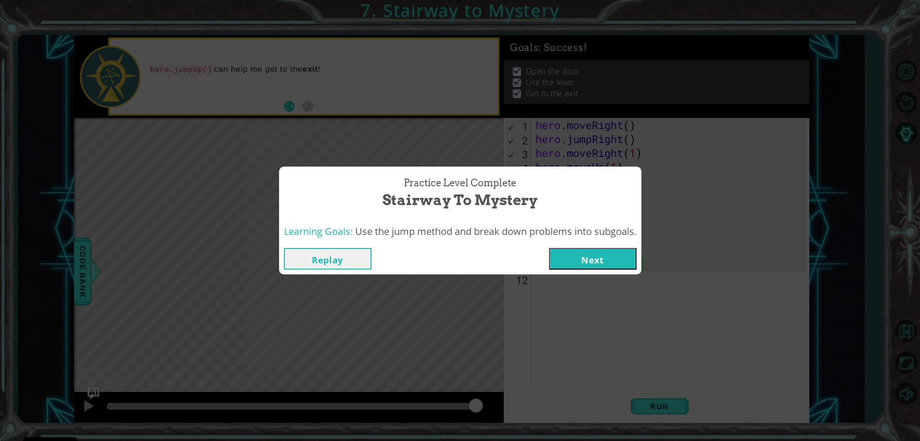
click at [561, 254] on button "Next" at bounding box center [593, 259] width 88 height 22
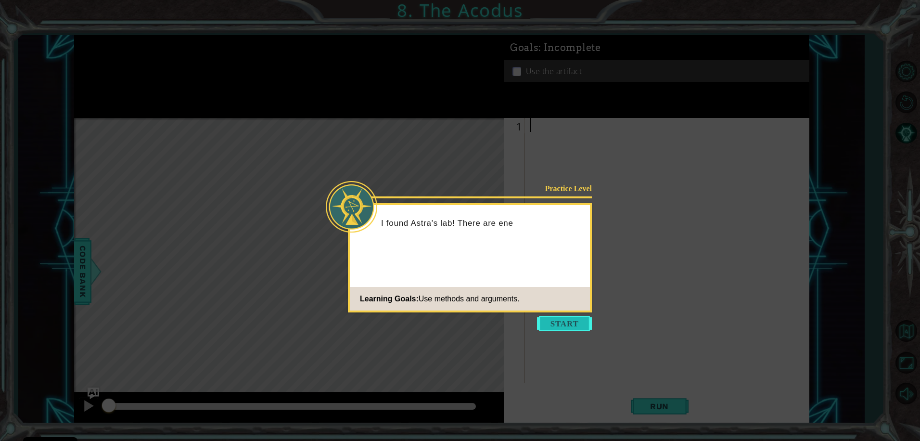
click at [562, 327] on button "Start" at bounding box center [564, 323] width 55 height 15
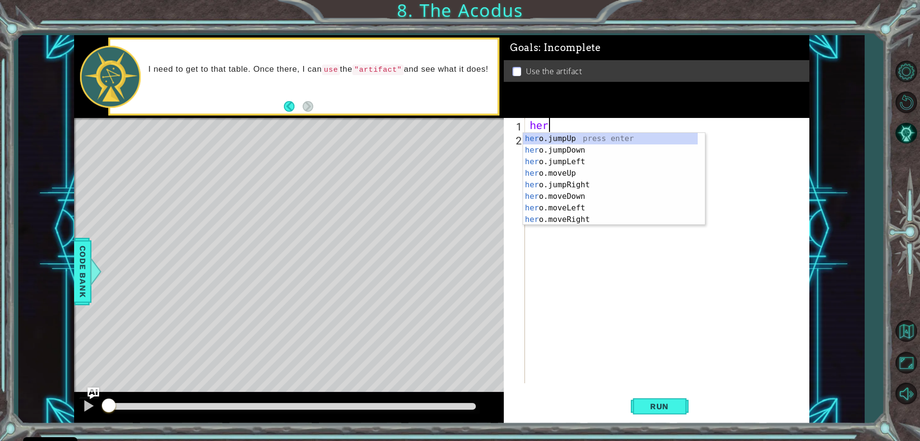
scroll to position [0, 0]
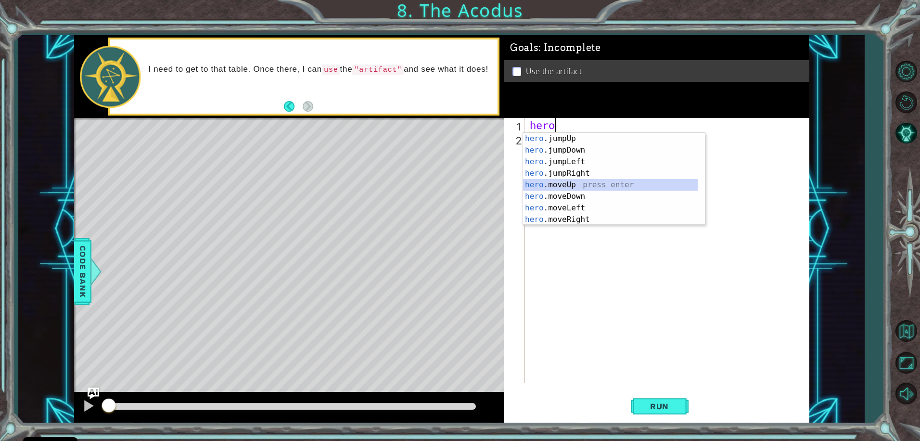
click at [544, 188] on div "hero .jumpUp press enter hero .jumpDown press enter hero .jumpLeft press enter …" at bounding box center [610, 190] width 175 height 115
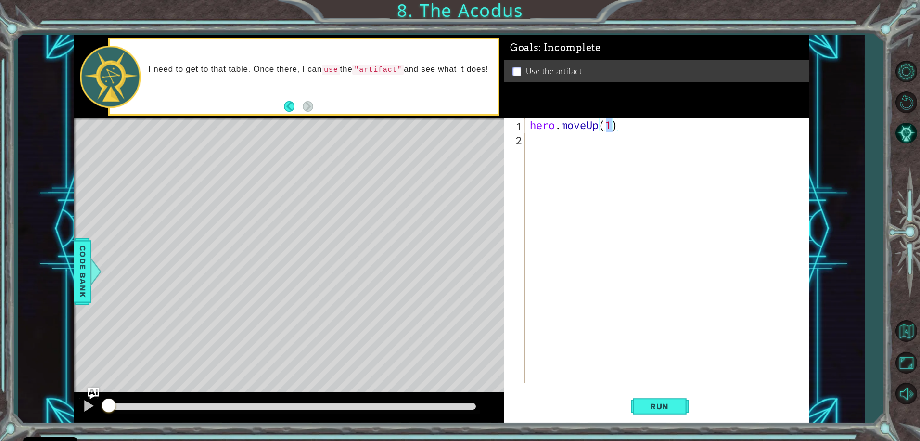
type textarea "hero.moveUp(2)"
type textarea "hero.moveLeft(1)"
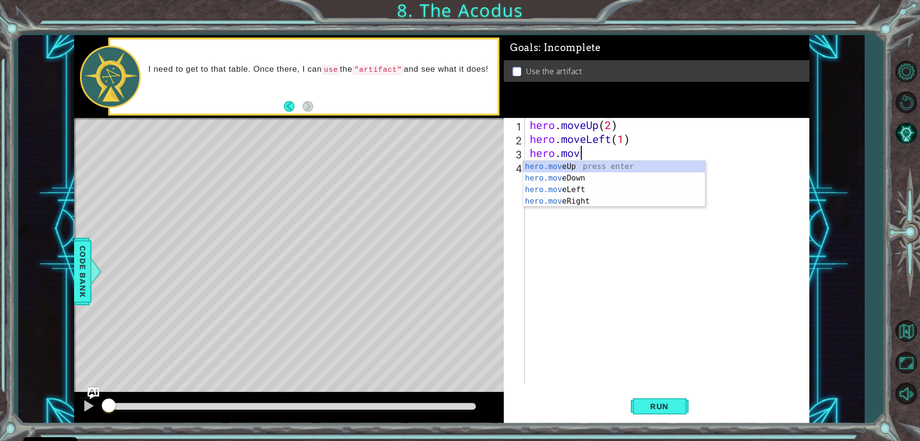
scroll to position [0, 2]
click at [553, 182] on div "hero.move Up press enter hero.move Down press enter hero.move Left press enter …" at bounding box center [614, 195] width 182 height 69
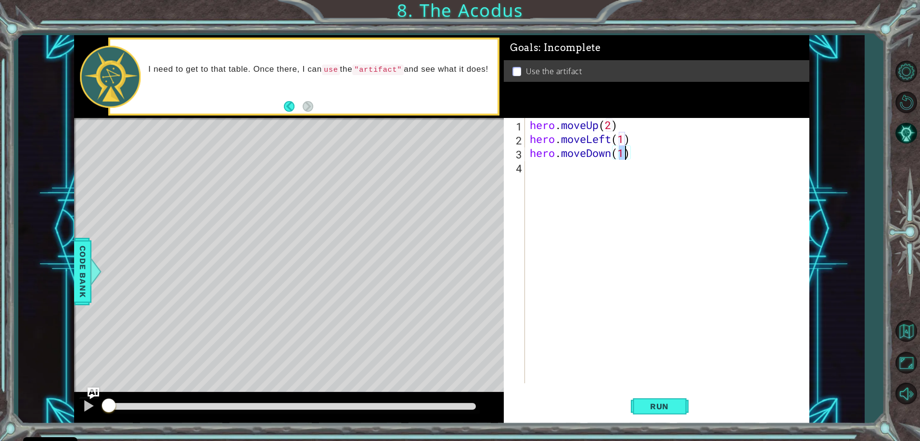
type textarea "hero.moveDown(2)"
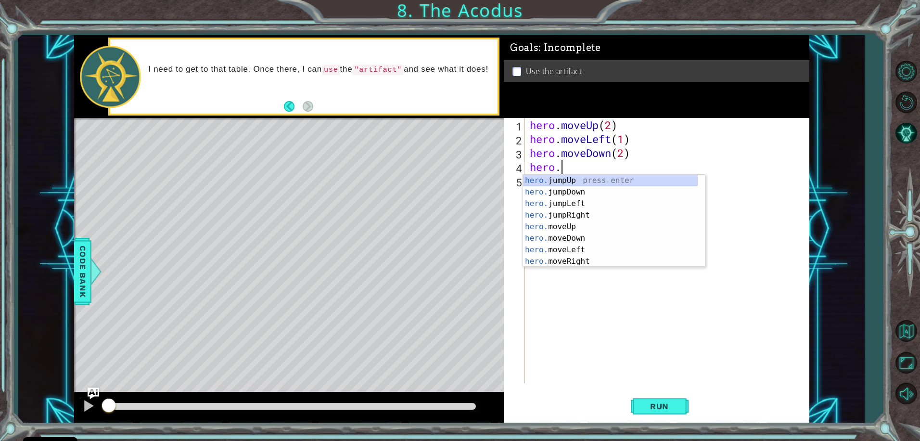
scroll to position [0, 1]
type textarea "hero.j"
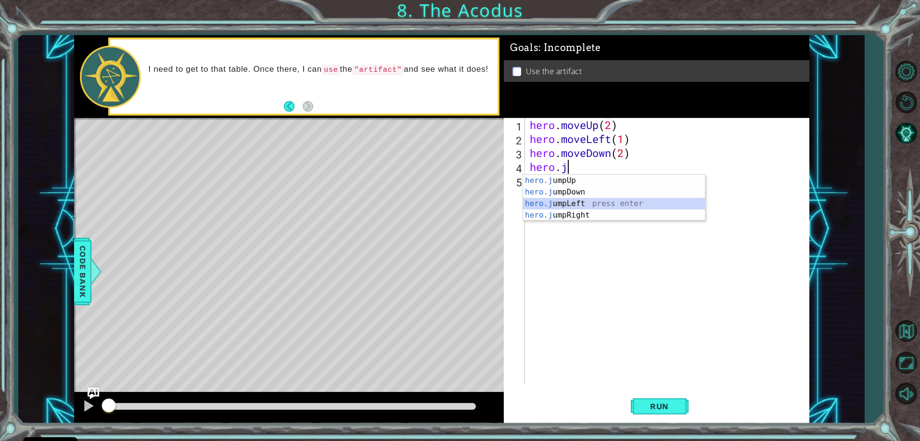
click at [558, 203] on div "hero.j umpUp press enter hero.j umpDown press enter hero.j umpLeft press enter …" at bounding box center [614, 209] width 182 height 69
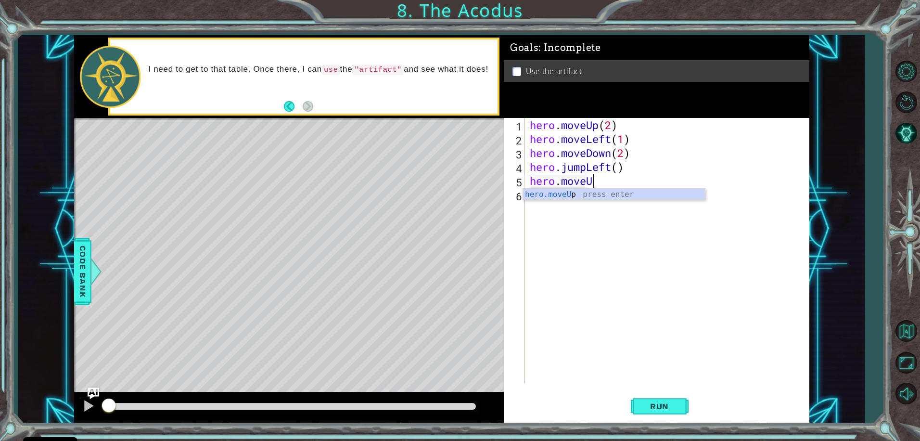
scroll to position [0, 2]
click at [556, 193] on div "hero.moveUp press enter" at bounding box center [614, 206] width 182 height 35
type textarea "hero.moveUp(2)"
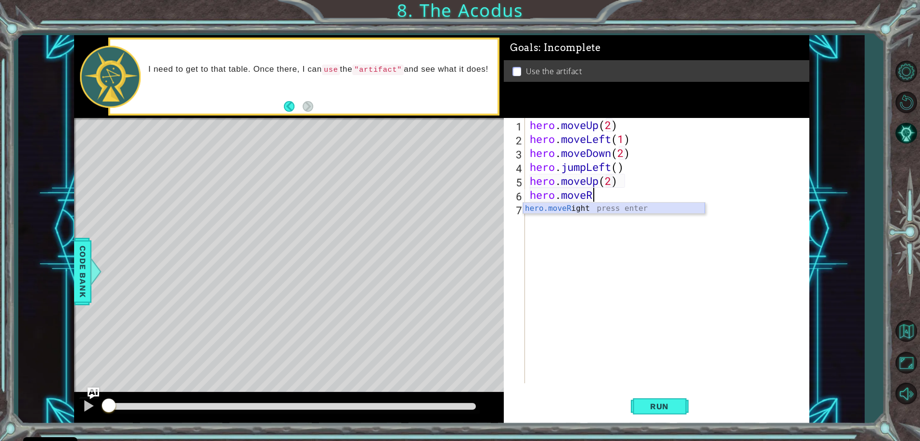
click at [576, 209] on div "hero.moveR ight press enter" at bounding box center [614, 220] width 182 height 35
type textarea "hero.moveRight(1)"
click at [647, 406] on span "Run" at bounding box center [659, 406] width 38 height 10
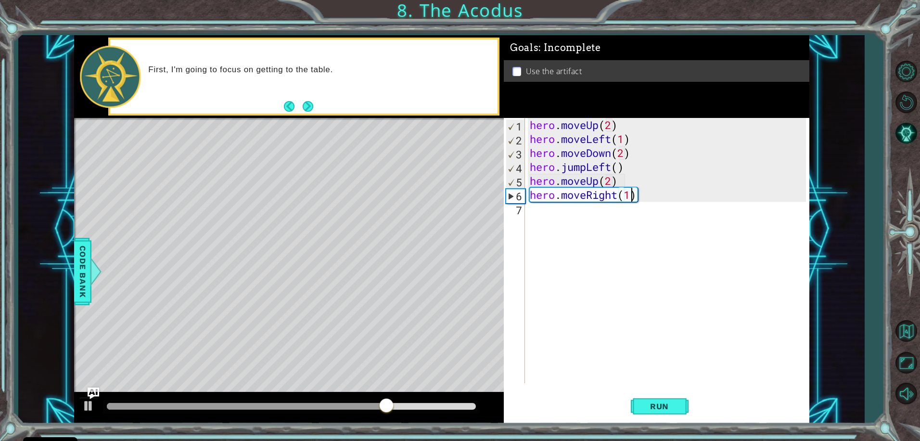
click at [541, 215] on div "hero . moveUp ( 2 ) hero . moveLeft ( 1 ) hero . moveDown ( 2 ) hero . jumpLeft…" at bounding box center [669, 264] width 283 height 293
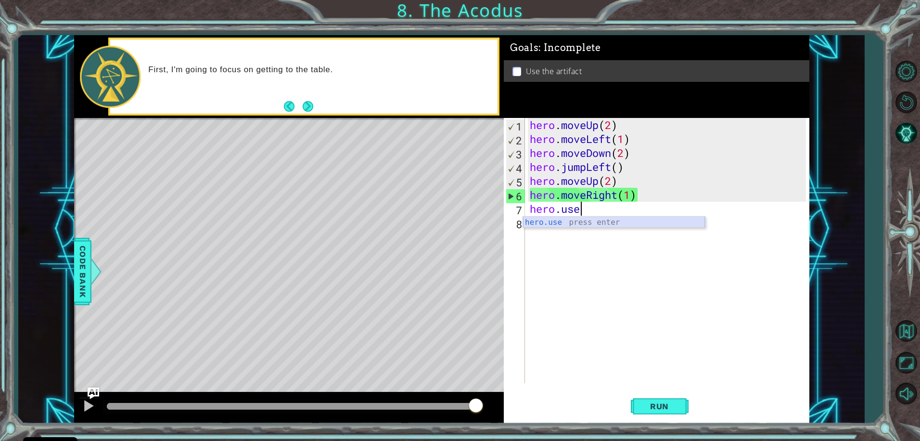
click at [555, 222] on div "hero.use press enter" at bounding box center [614, 234] width 182 height 35
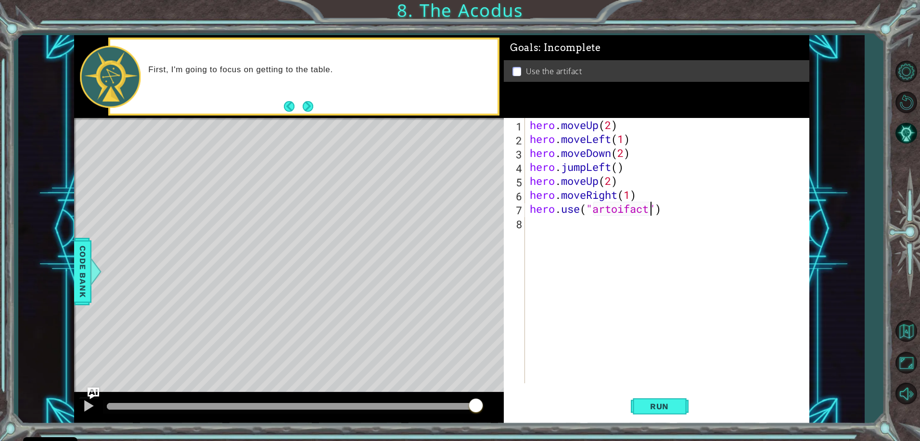
scroll to position [0, 5]
type textarea "hero.use("artifact")"
click at [638, 407] on button "Run" at bounding box center [660, 406] width 58 height 30
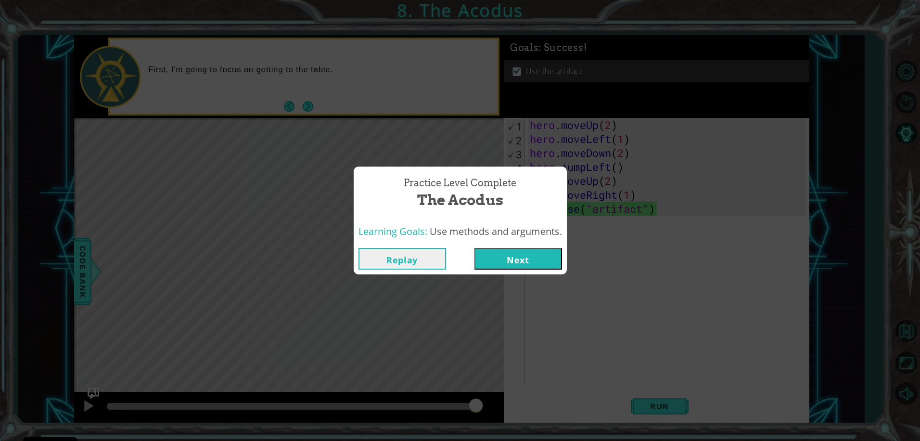
click at [525, 254] on button "Next" at bounding box center [518, 259] width 88 height 22
